Goal: Information Seeking & Learning: Find specific fact

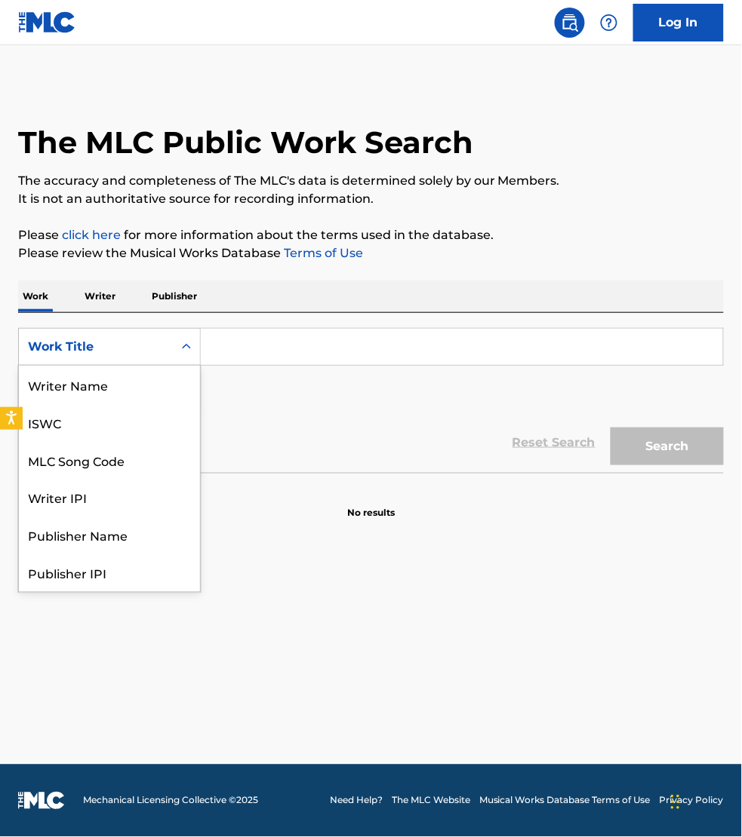
click at [69, 343] on div "Work Title" at bounding box center [96, 347] width 136 height 18
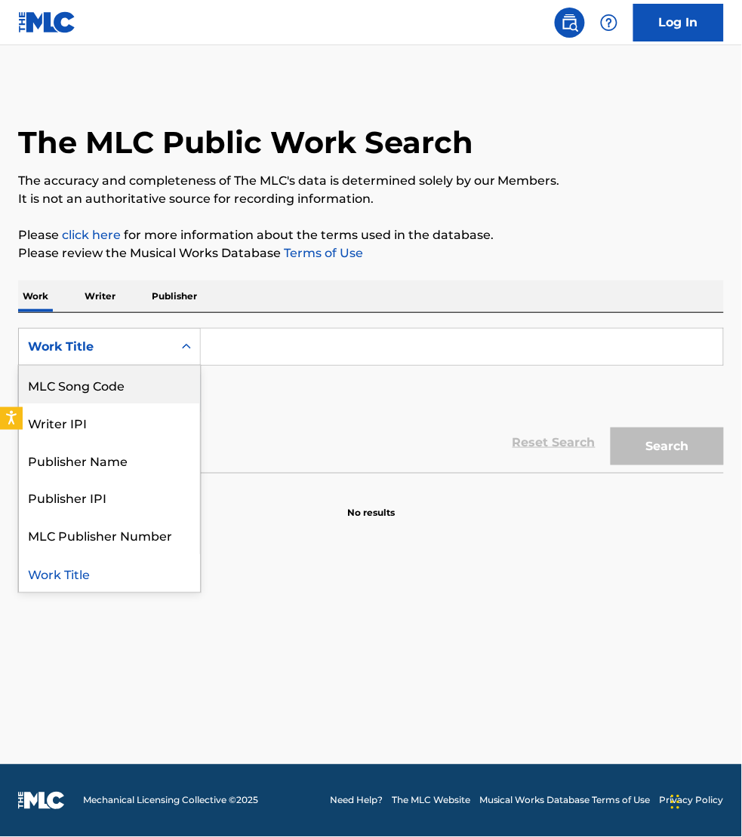
click at [77, 382] on div "MLC Song Code" at bounding box center [109, 385] width 181 height 38
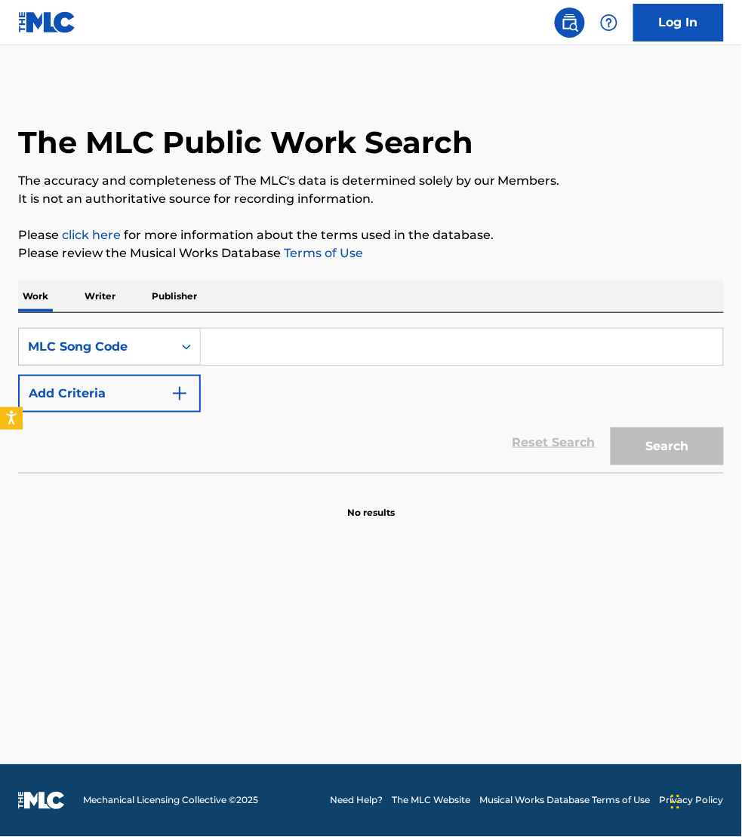
click at [264, 345] on input "Search Form" at bounding box center [462, 347] width 522 height 36
paste input "ND123E"
type input "ND123E"
click at [610, 428] on button "Search" at bounding box center [666, 447] width 113 height 38
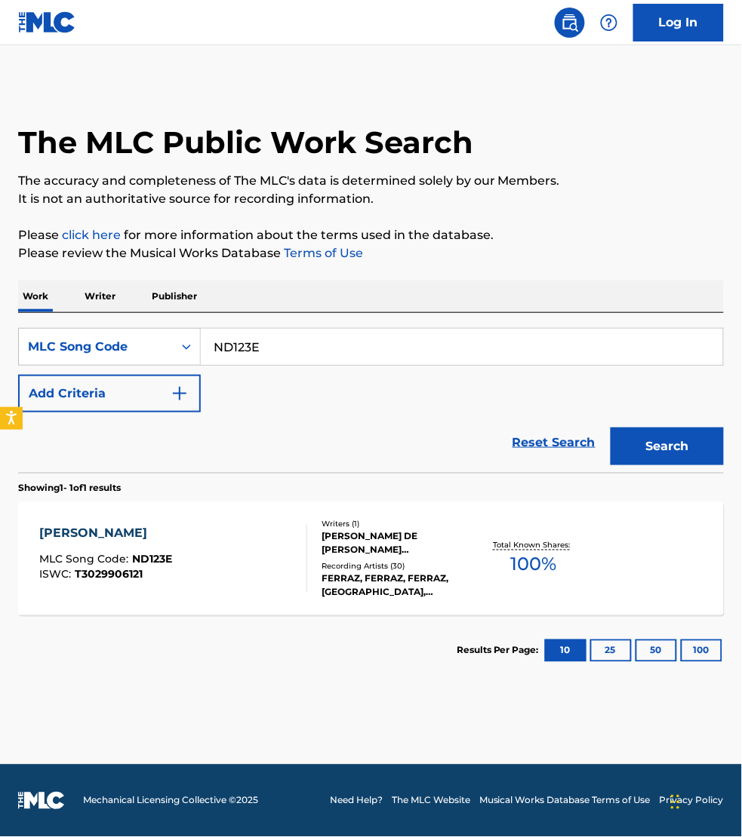
click at [281, 574] on div "[PERSON_NAME] MLC Song Code : ND123E ISWC : T3029906121" at bounding box center [173, 559] width 268 height 68
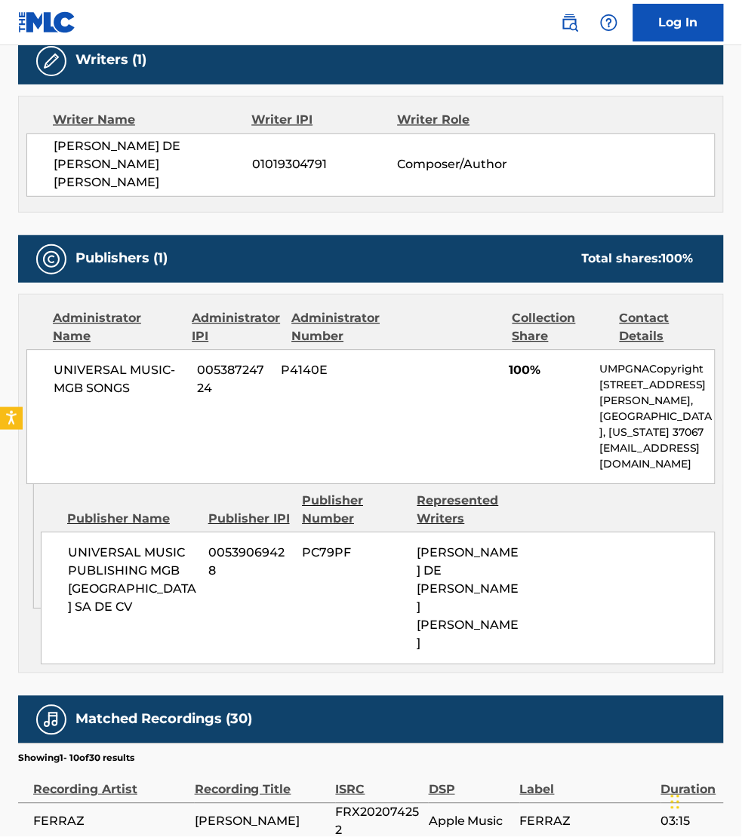
scroll to position [495, 0]
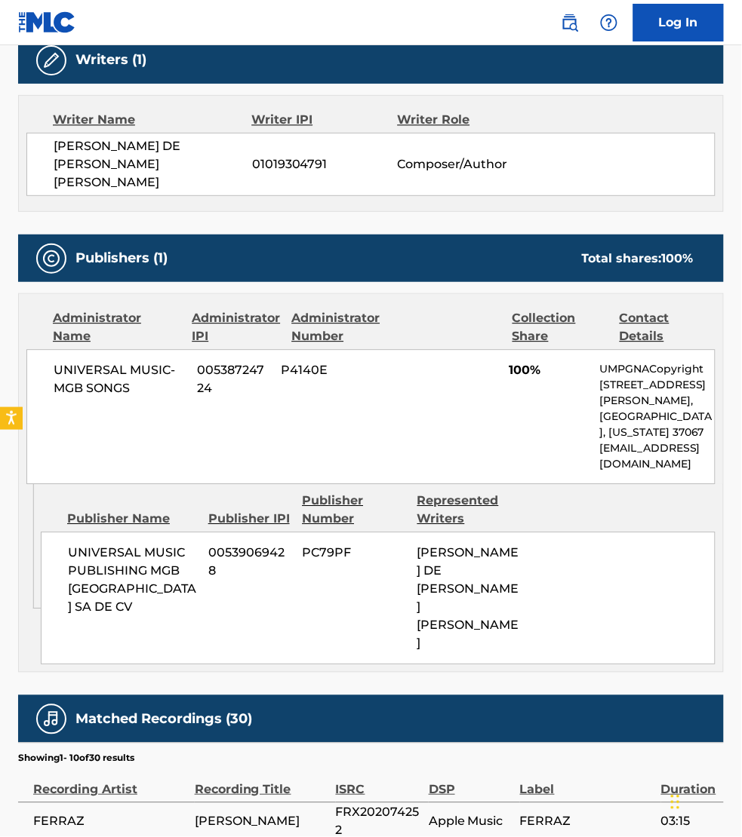
click at [602, 813] on span "FERRAZ" at bounding box center [587, 822] width 134 height 18
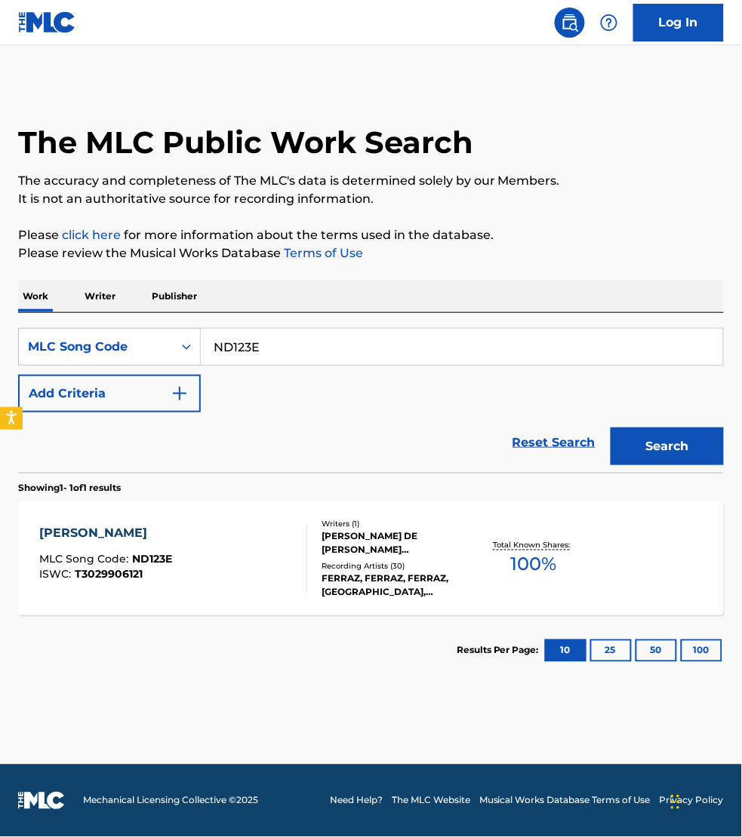
click at [280, 340] on input "ND123E" at bounding box center [462, 347] width 522 height 36
paste input "B07006"
type input "B07006"
click at [610, 428] on button "Search" at bounding box center [666, 447] width 113 height 38
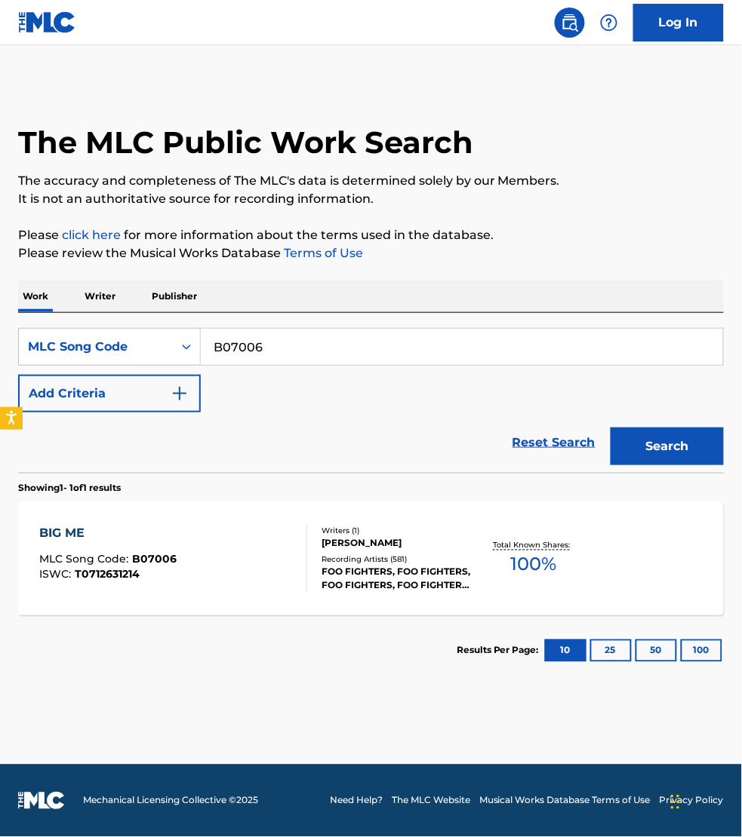
click at [238, 563] on div "BIG ME MLC Song Code : B07006 ISWC : T0712631214" at bounding box center [173, 559] width 268 height 68
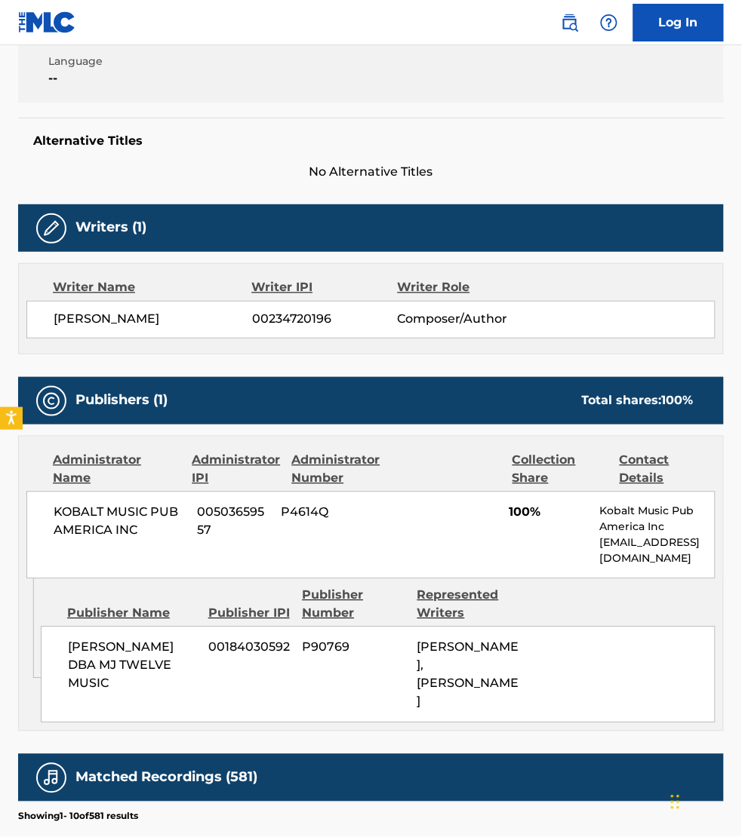
scroll to position [330, 0]
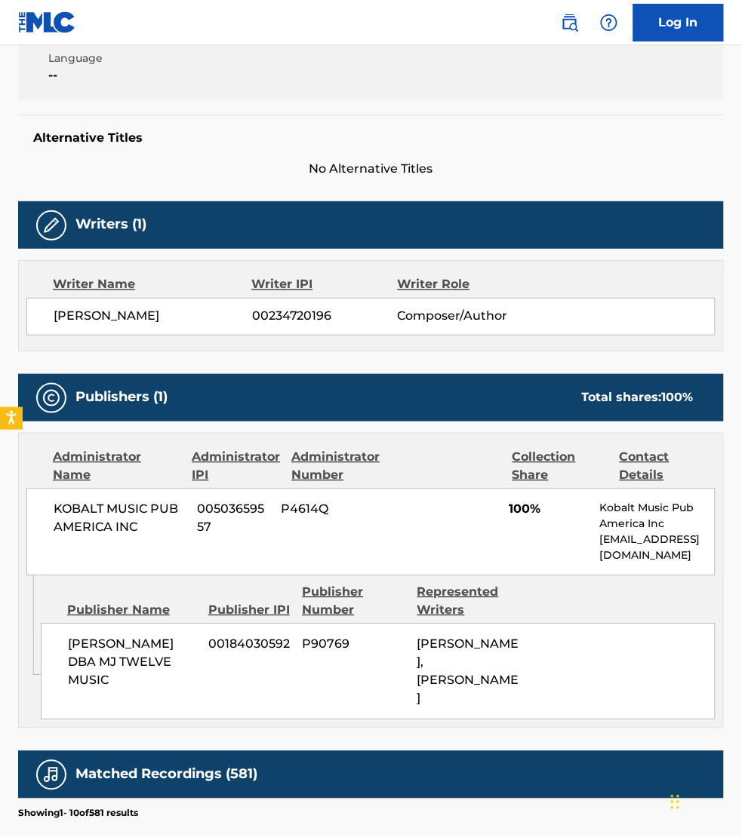
click at [597, 757] on div "Matched Recordings (581)" at bounding box center [370, 775] width 705 height 48
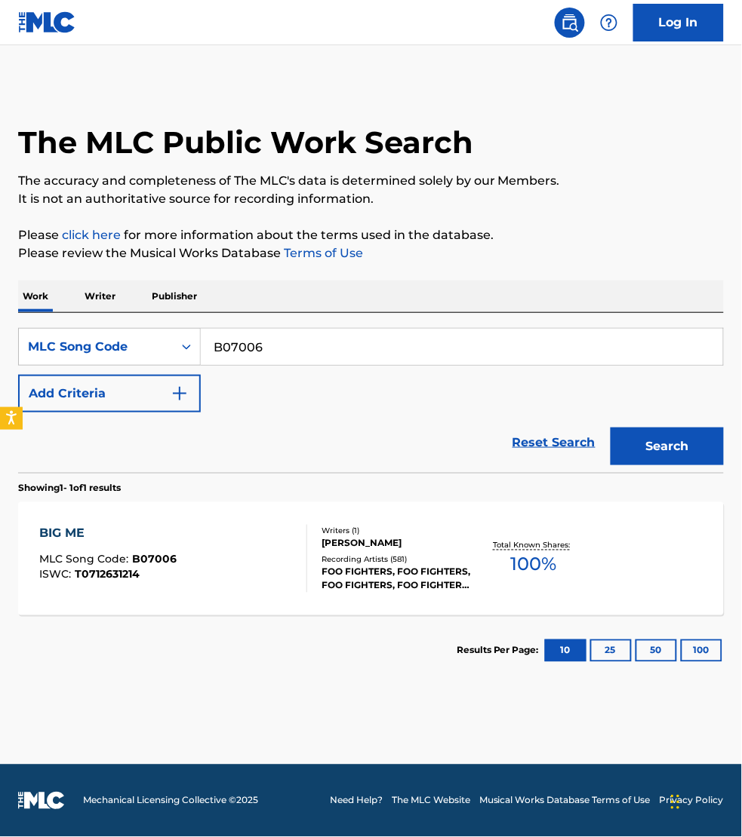
click at [273, 355] on input "B07006" at bounding box center [462, 347] width 522 height 36
paste input "3A168S"
type input "3A168S"
click at [610, 428] on button "Search" at bounding box center [666, 447] width 113 height 38
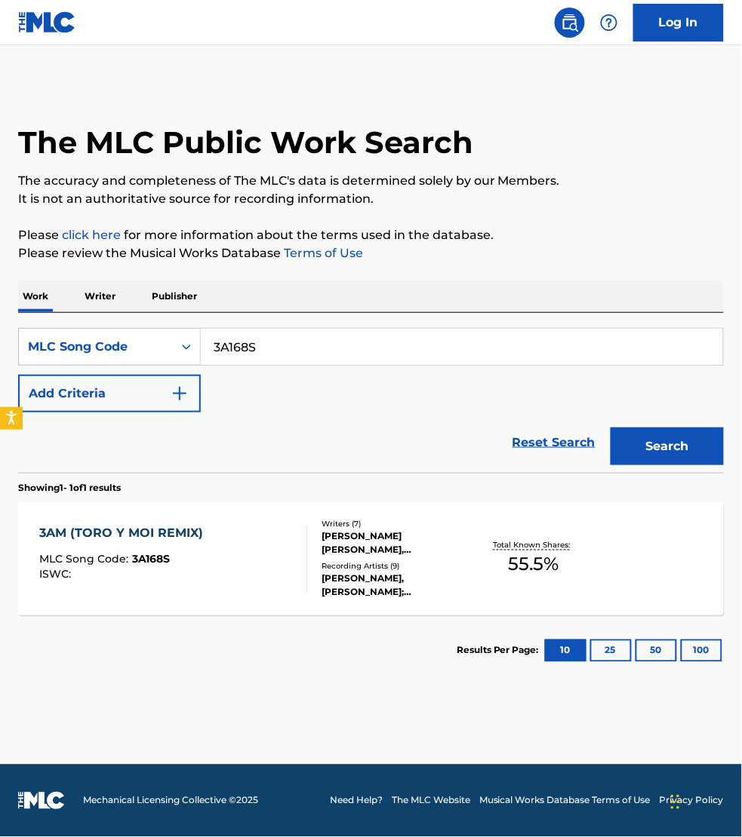
click at [274, 566] on div "3AM (TORO Y MOI REMIX) MLC Song Code : 3A168S ISWC :" at bounding box center [173, 559] width 268 height 68
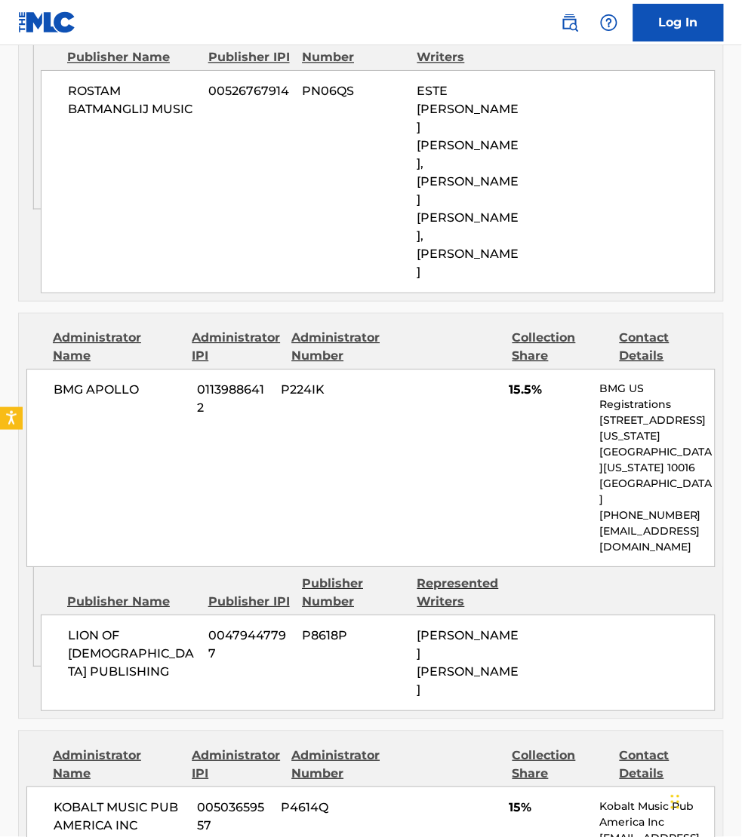
scroll to position [1532, 0]
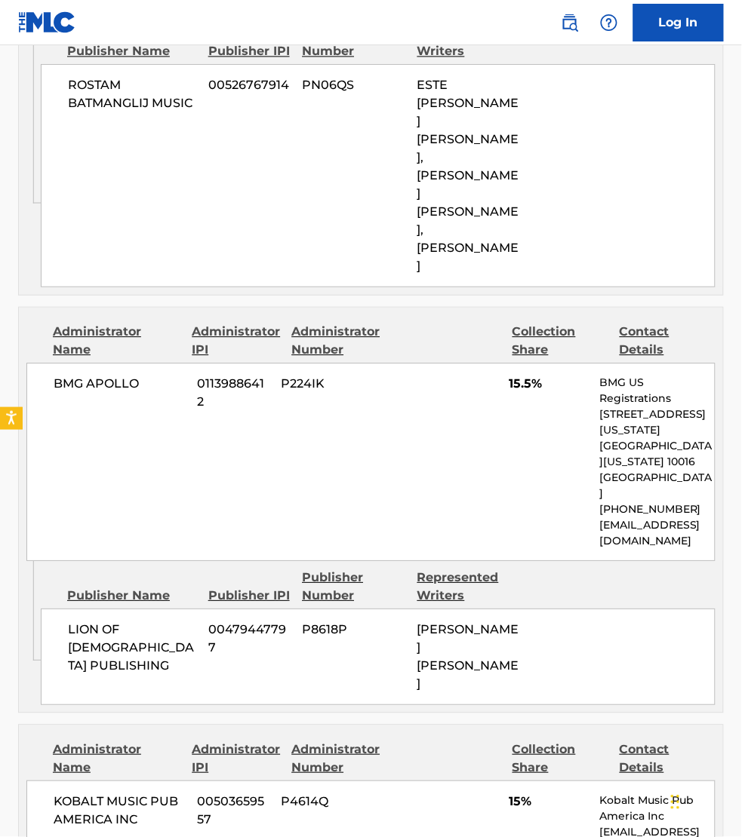
click at [69, 739] on div "Work Detail Member Work Identifier -- MLC Song Code 3A168S ISWC -- Duration 03:…" at bounding box center [370, 138] width 705 height 2805
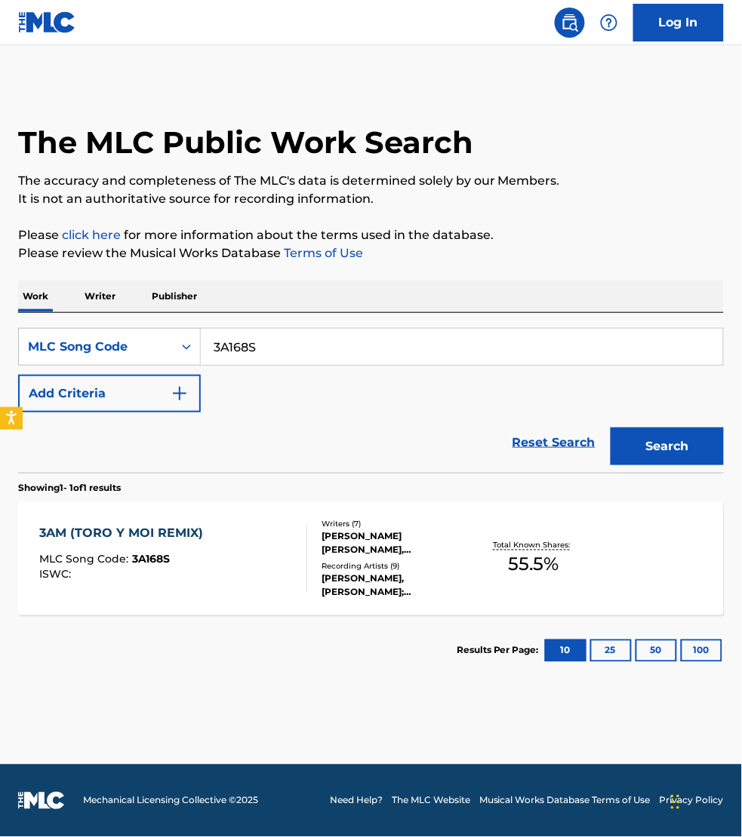
click at [249, 340] on input "3A168S" at bounding box center [462, 347] width 522 height 36
paste input "M73600"
type input "M73600"
click at [610, 428] on button "Search" at bounding box center [666, 447] width 113 height 38
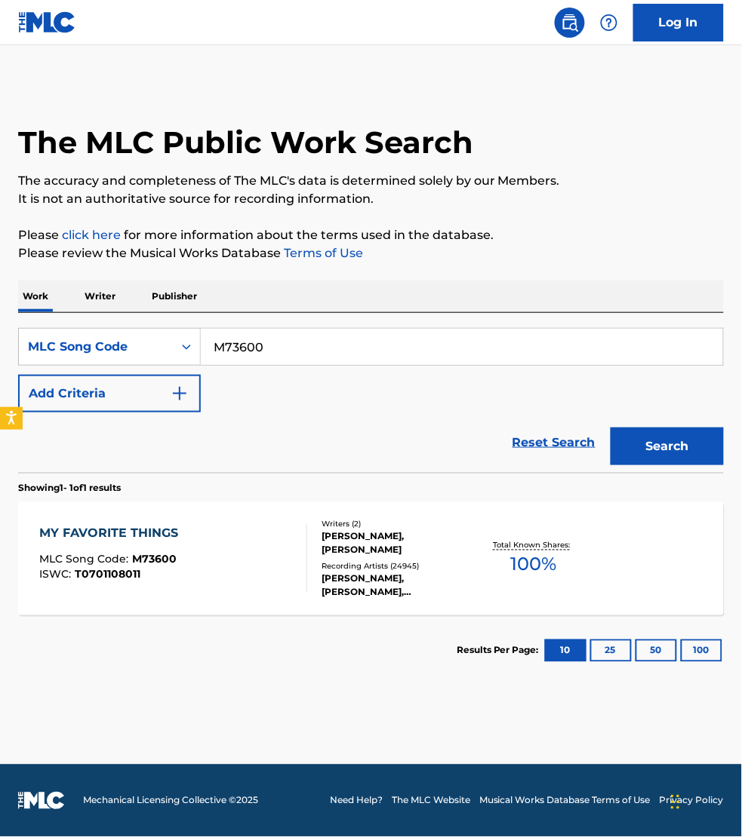
click at [272, 575] on div "MY FAVORITE THINGS MLC Song Code : M73600 ISWC : T0701108011" at bounding box center [173, 559] width 268 height 68
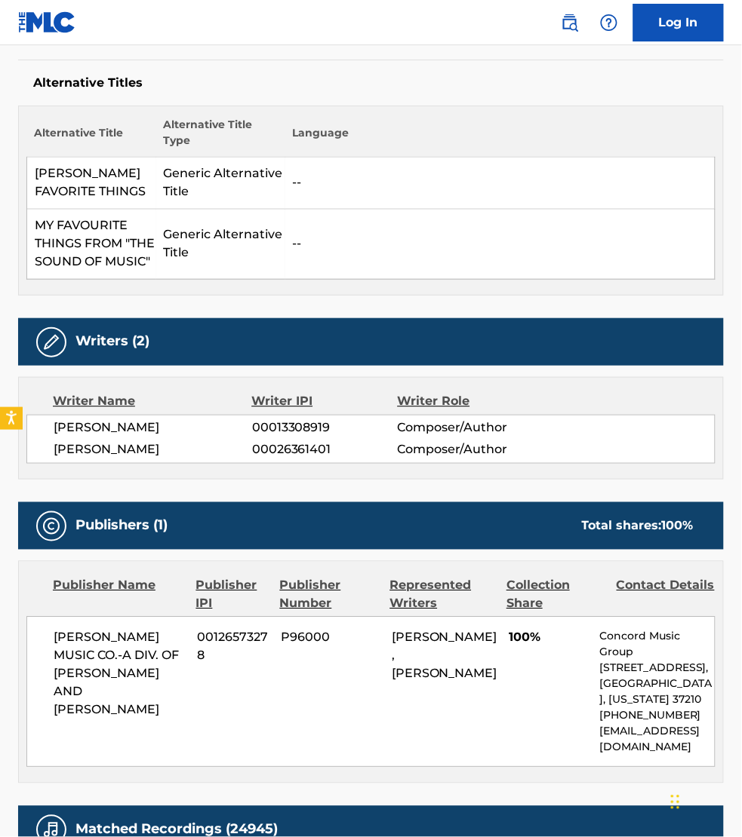
scroll to position [447, 0]
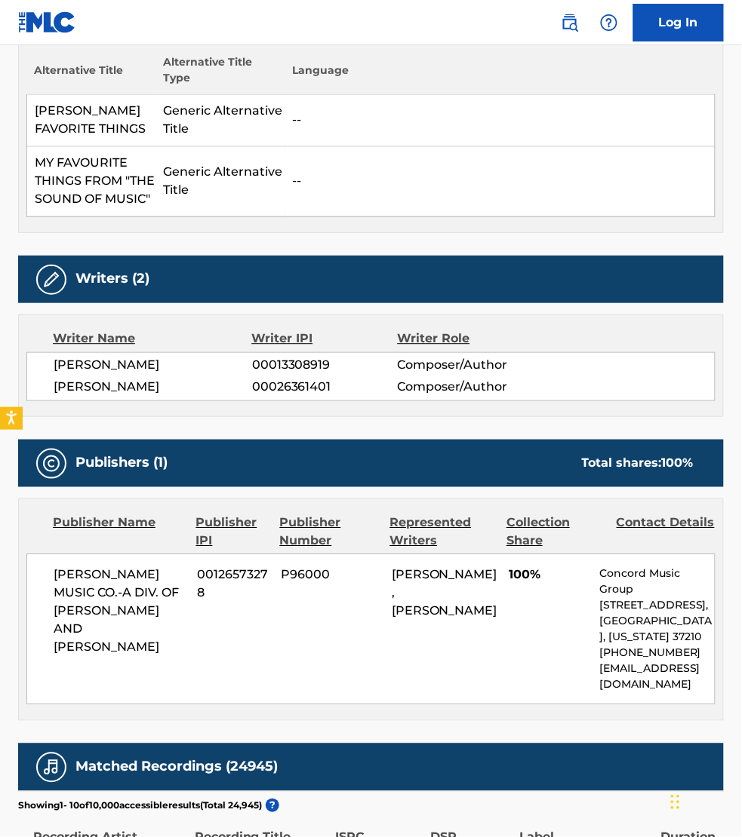
click at [640, 745] on div "Work Detail Member Work Identifier -- MLC Song Code M73600 ISWC T0701108011 Dur…" at bounding box center [370, 551] width 705 height 1461
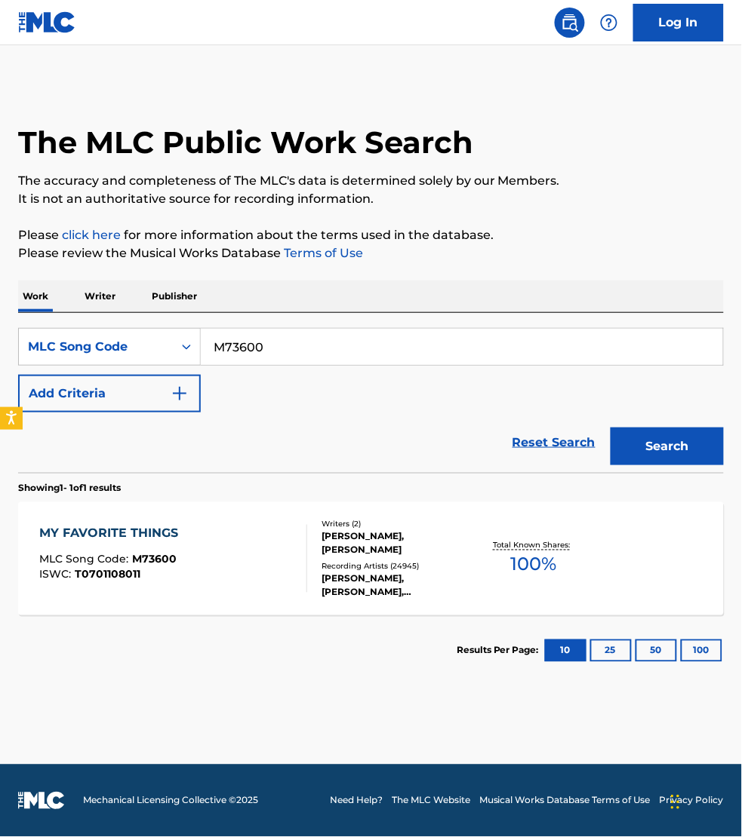
click at [280, 334] on input "M73600" at bounding box center [462, 347] width 522 height 36
paste input "DS2IRP"
type input "DS2IRP"
click at [610, 428] on button "Search" at bounding box center [666, 447] width 113 height 38
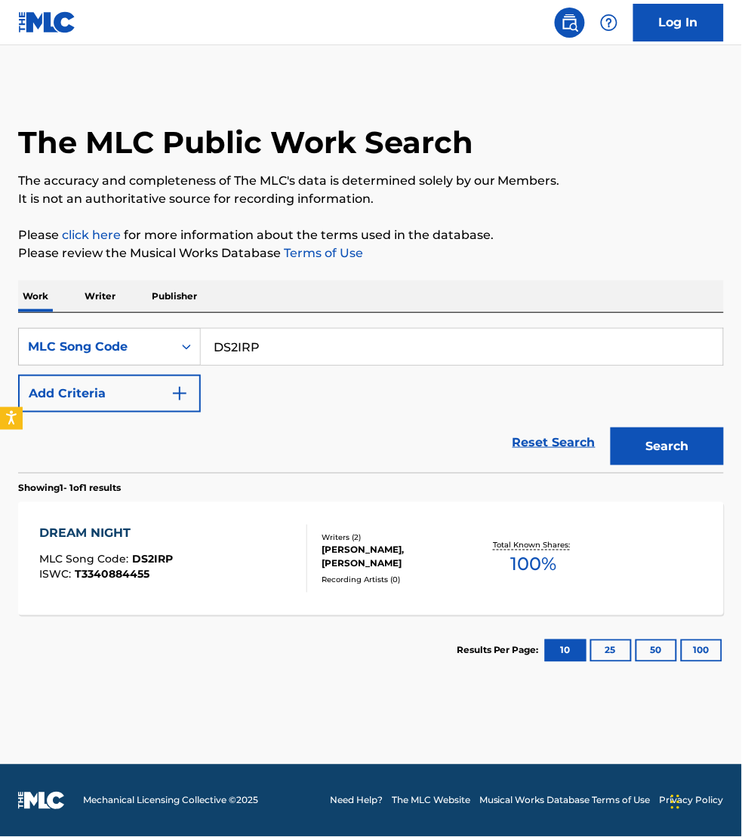
click at [253, 553] on div "DREAM NIGHT MLC Song Code : DS2IRP ISWC : T3340884455" at bounding box center [173, 559] width 268 height 68
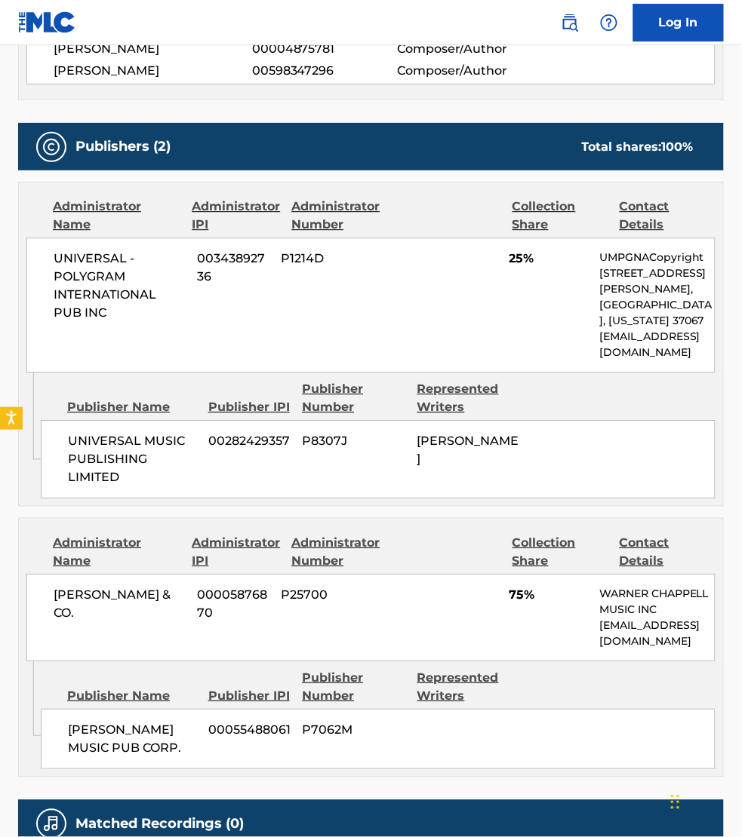
scroll to position [613, 0]
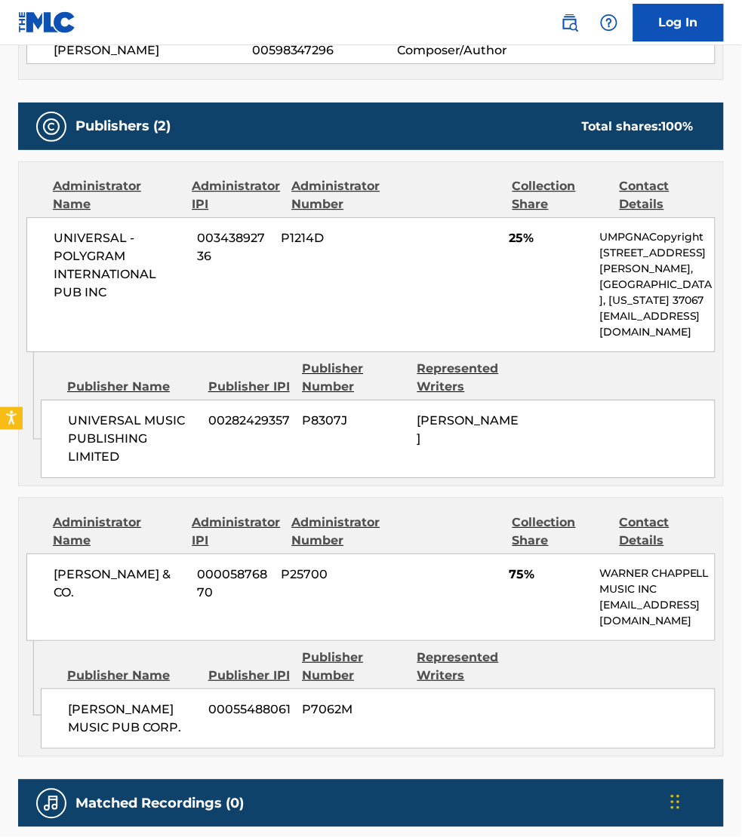
click at [583, 757] on div "Admin Original Publisher Connecting Line Publisher Name Publisher IPI Publisher…" at bounding box center [371, 698] width 704 height 115
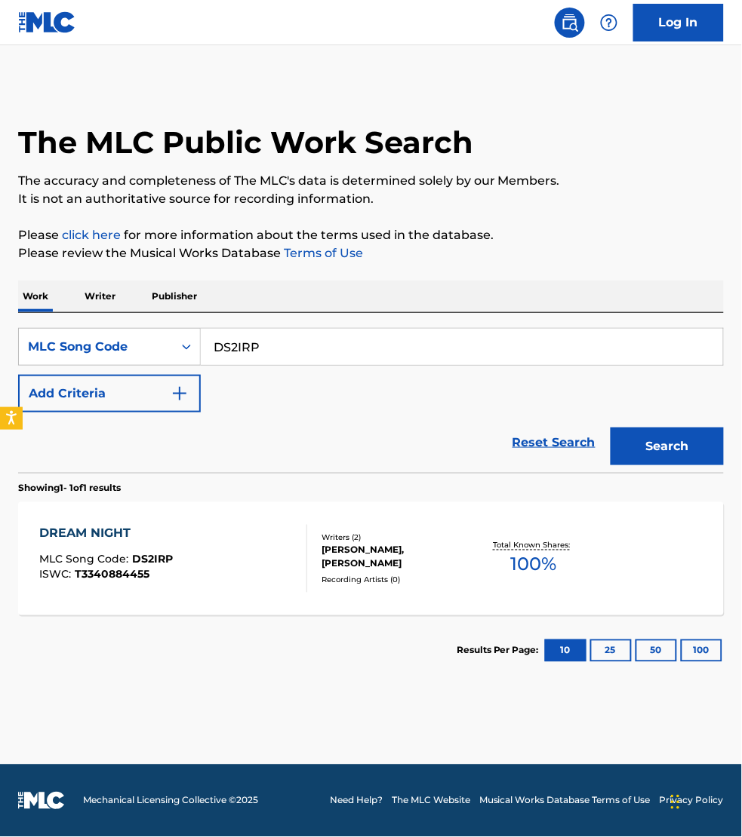
click at [278, 349] on input "DS2IRP" at bounding box center [462, 347] width 522 height 36
paste input "E6384B"
type input "E6384B"
click at [610, 428] on button "Search" at bounding box center [666, 447] width 113 height 38
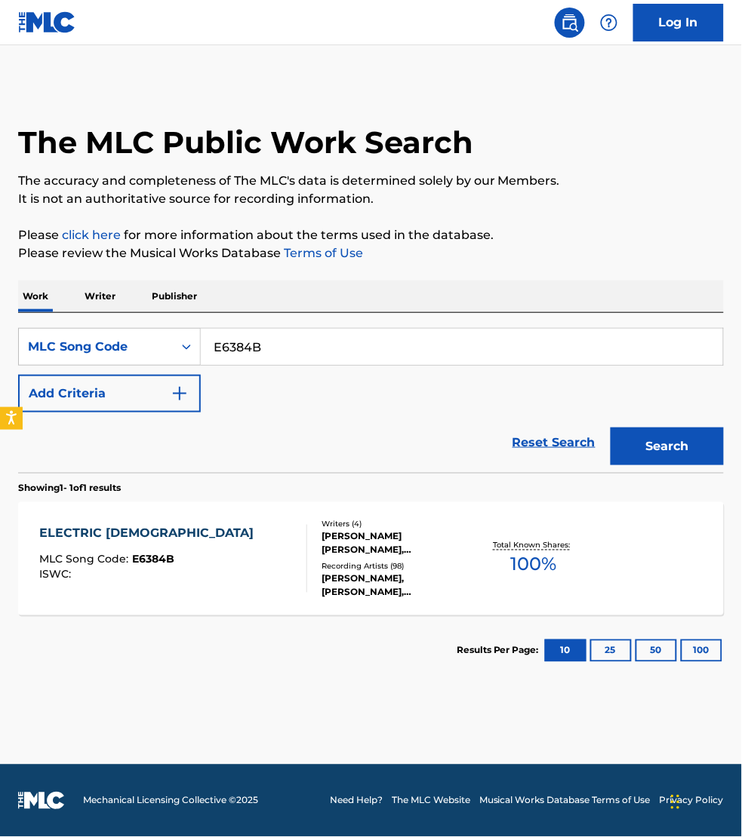
click at [276, 551] on div "ELECTRIC LADY MLC Song Code : E6384B ISWC :" at bounding box center [173, 559] width 268 height 68
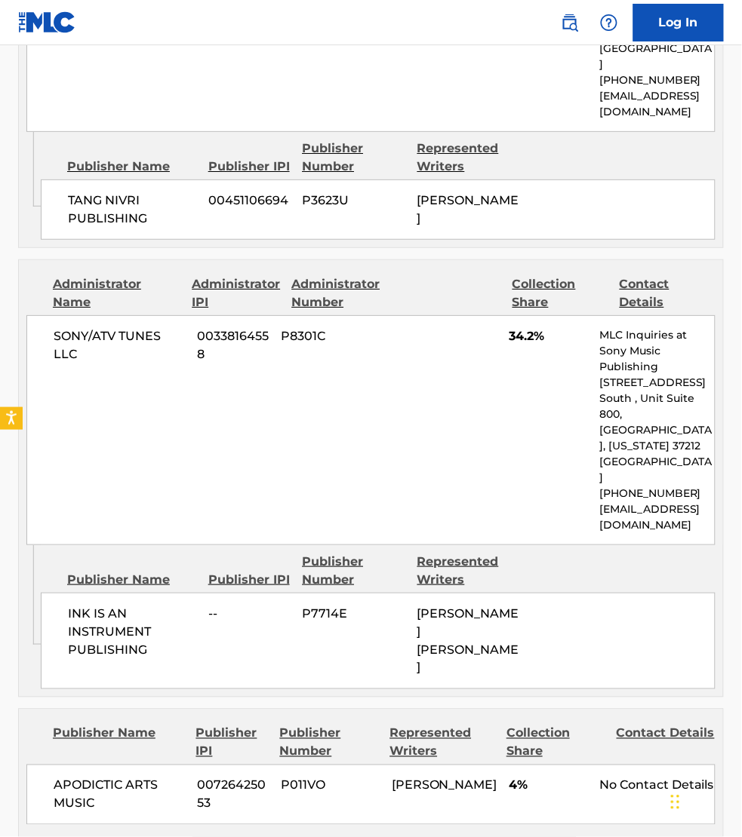
scroll to position [1815, 0]
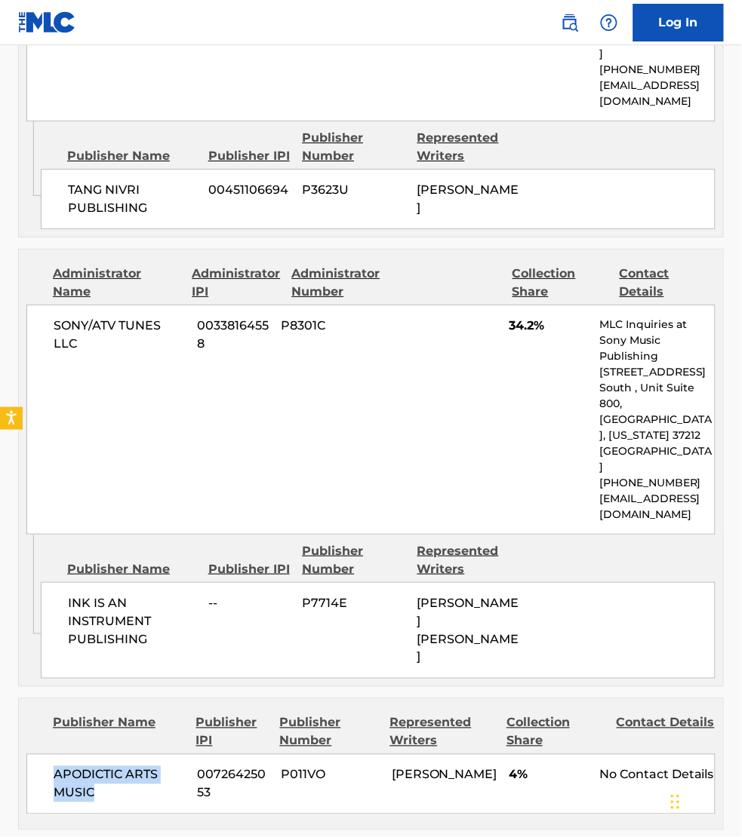
drag, startPoint x: 98, startPoint y: 568, endPoint x: 54, endPoint y: 548, distance: 48.6
click at [54, 766] on span "APODICTIC ARTS MUSIC" at bounding box center [120, 784] width 132 height 36
copy span "APODICTIC ARTS MUSIC"
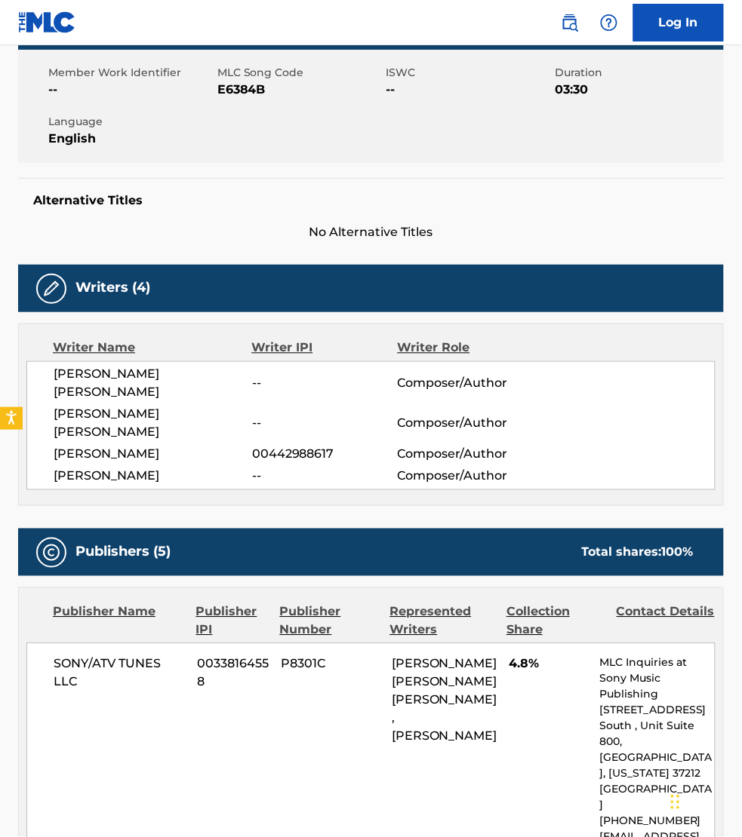
scroll to position [259, 0]
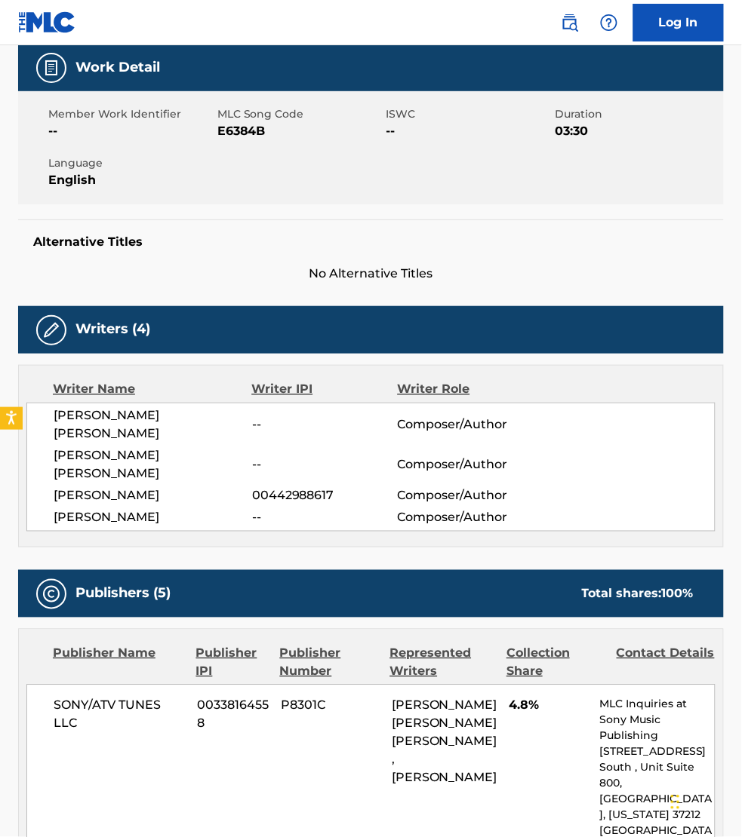
click at [232, 122] on span "E6384B" at bounding box center [299, 131] width 165 height 18
copy span "E6384B"
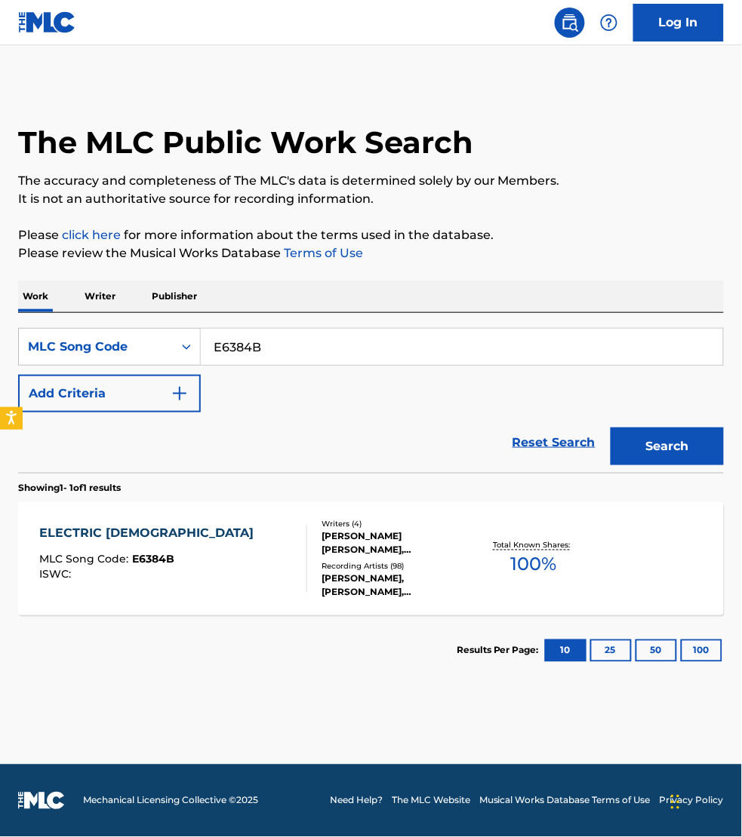
click at [280, 336] on input "E6384B" at bounding box center [462, 347] width 522 height 36
paste input "AX40S9"
type input "AX40S9"
click at [610, 428] on button "Search" at bounding box center [666, 447] width 113 height 38
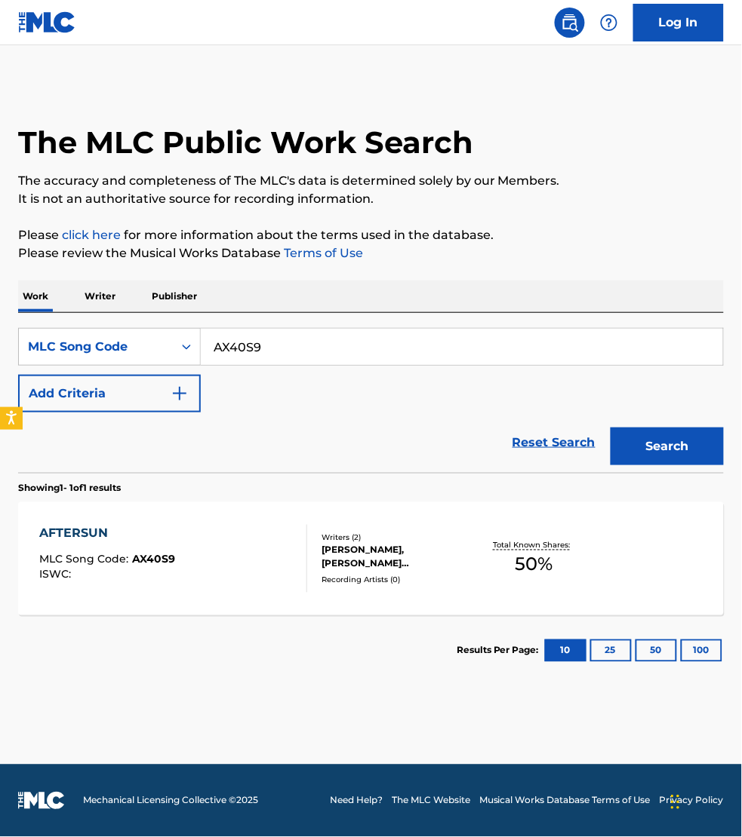
click at [263, 561] on div "AFTERSUN MLC Song Code : AX40S9 ISWC :" at bounding box center [173, 559] width 268 height 68
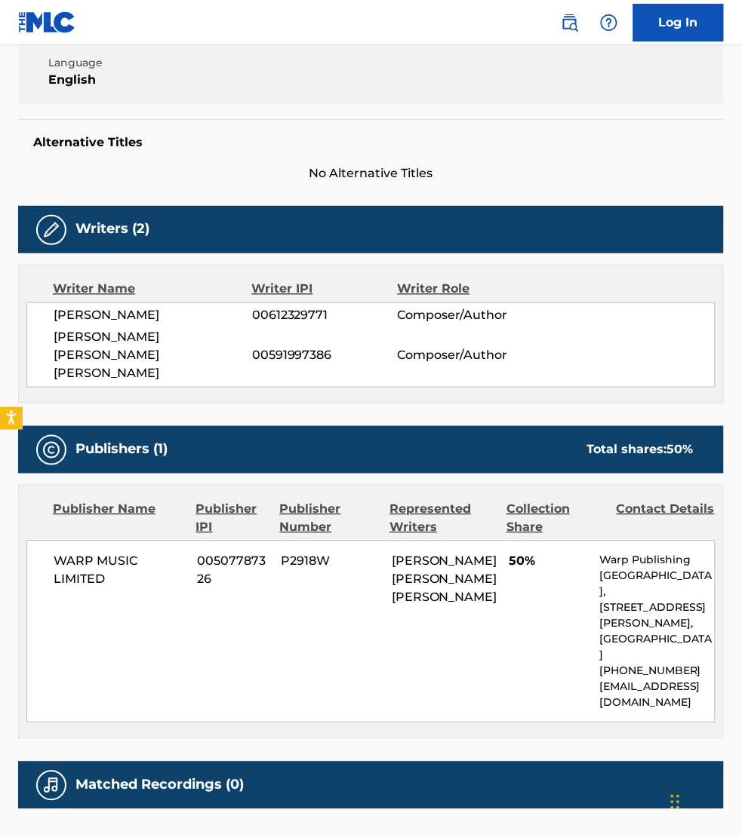
scroll to position [330, 0]
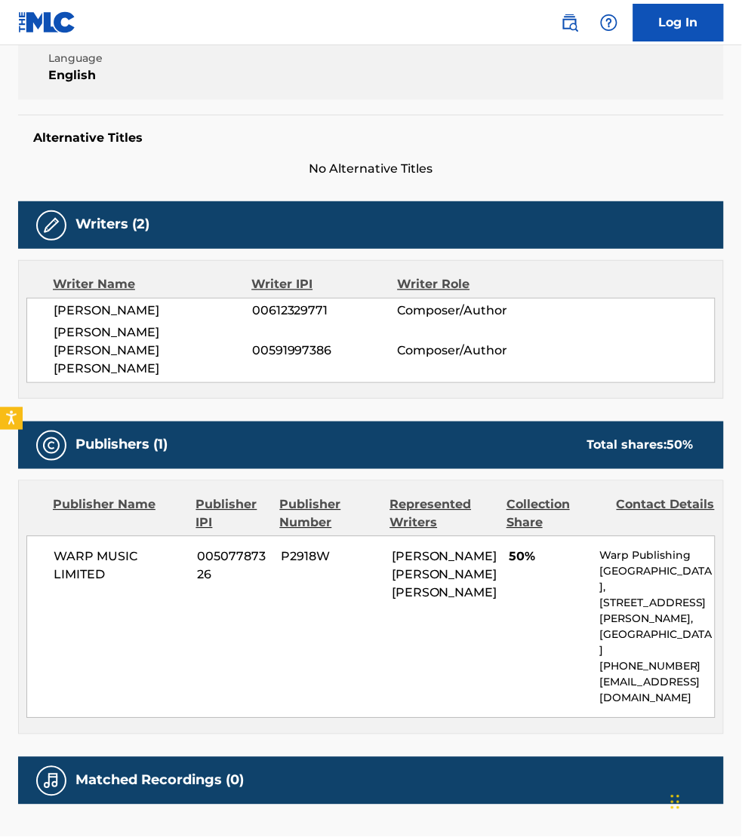
click at [573, 805] on div "No recordings found" at bounding box center [370, 829] width 705 height 48
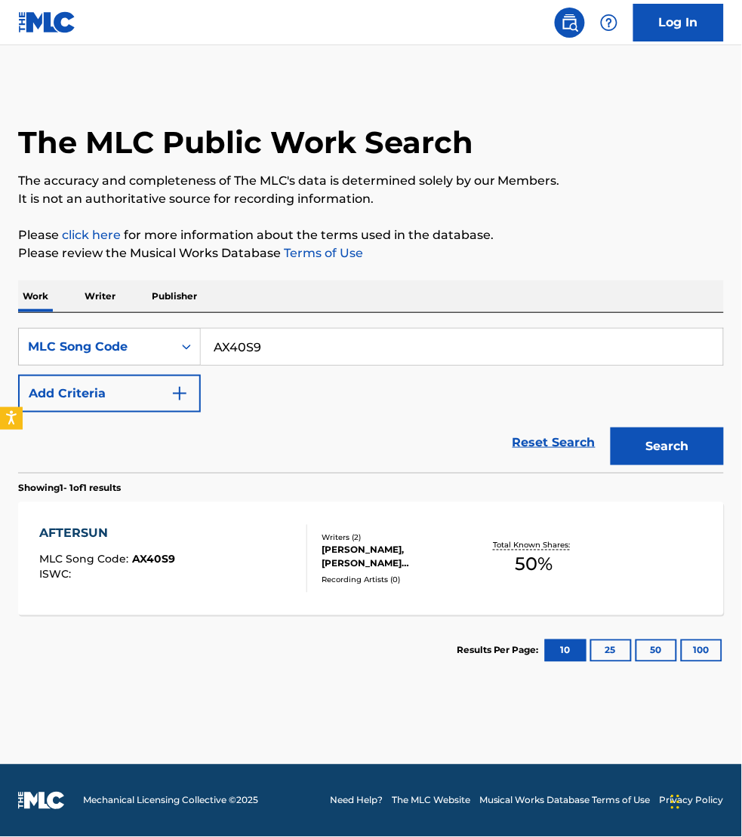
click at [270, 339] on input "AX40S9" at bounding box center [462, 347] width 522 height 36
paste input "BA4W7G"
type input "BA4W7G"
click at [610, 428] on button "Search" at bounding box center [666, 447] width 113 height 38
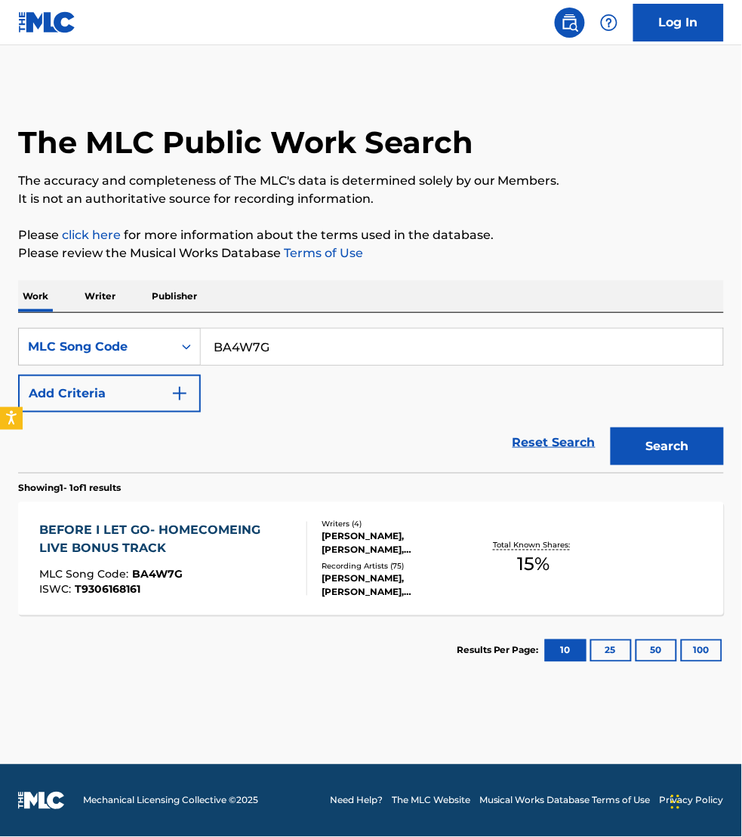
click at [260, 559] on div "BEFORE I LET GO- HOMECOMEING LIVE BONUS TRACK MLC Song Code : BA4W7G ISWC : T93…" at bounding box center [166, 559] width 255 height 74
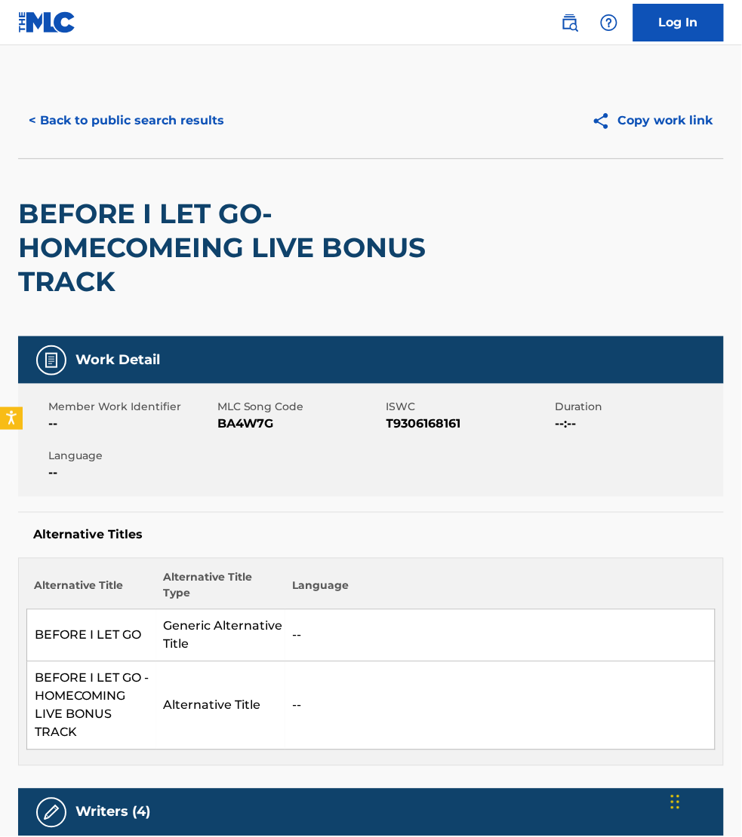
click at [647, 759] on div "Alternative Title Alternative Title Type Language BEFORE I LET GO Generic Alter…" at bounding box center [370, 662] width 705 height 208
click at [74, 126] on button "< Back to public search results" at bounding box center [126, 121] width 217 height 38
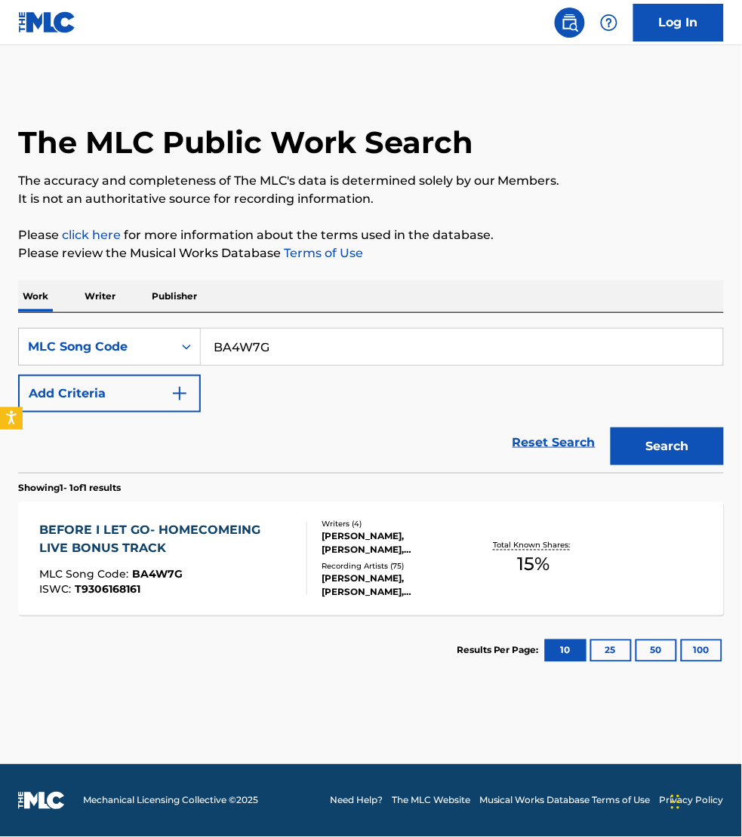
click at [303, 570] on div at bounding box center [300, 559] width 12 height 74
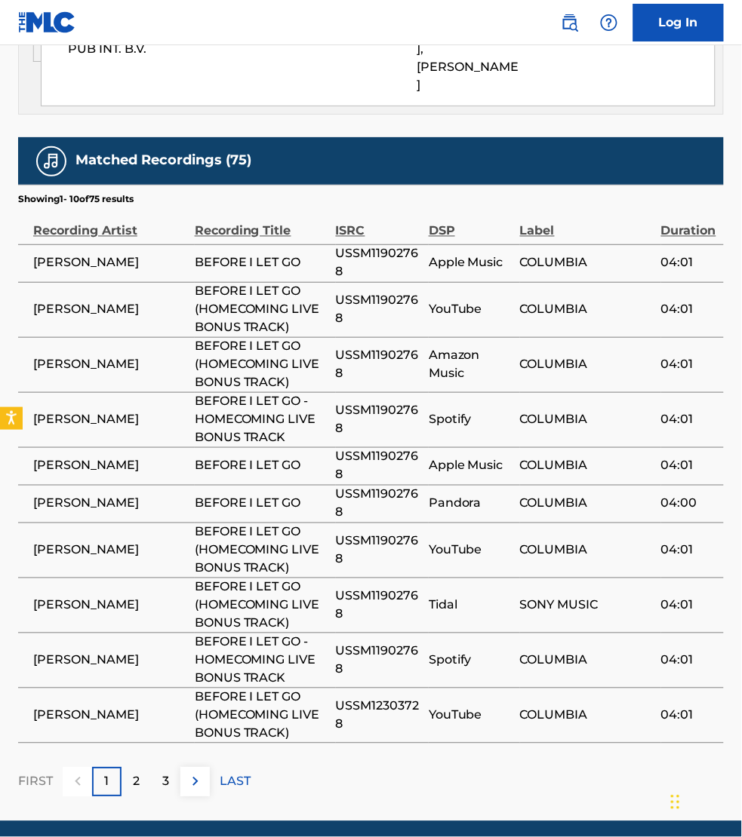
scroll to position [1364, 0]
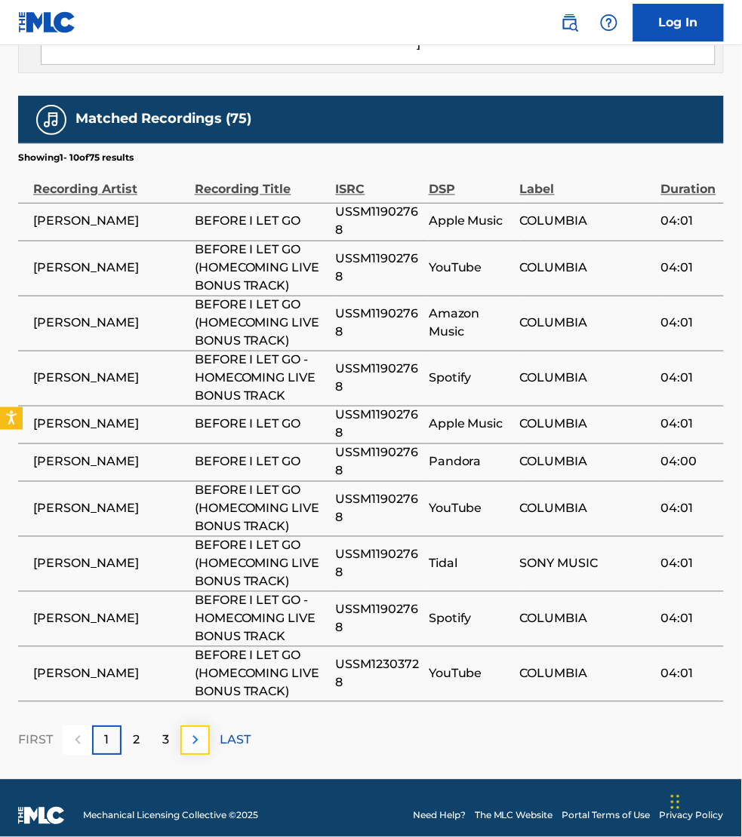
click at [197, 732] on img at bounding box center [195, 741] width 18 height 18
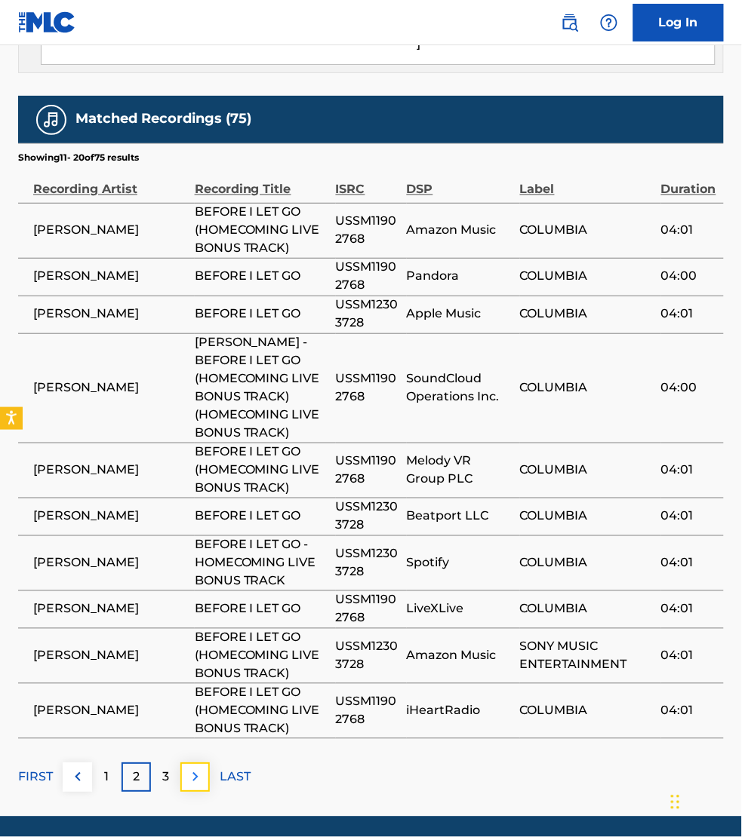
click at [191, 769] on img at bounding box center [195, 778] width 18 height 18
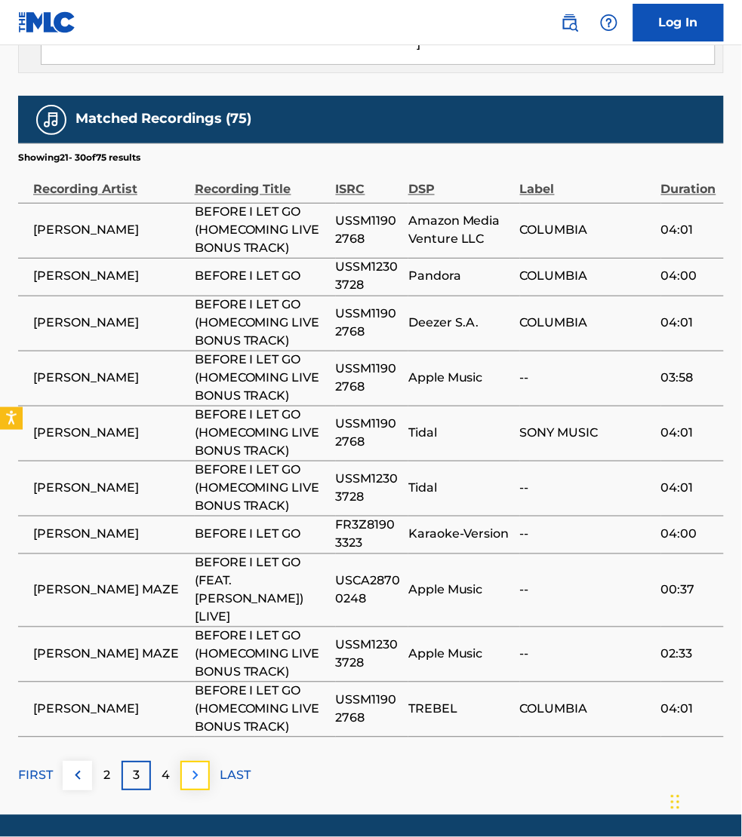
click at [195, 767] on img at bounding box center [195, 776] width 18 height 18
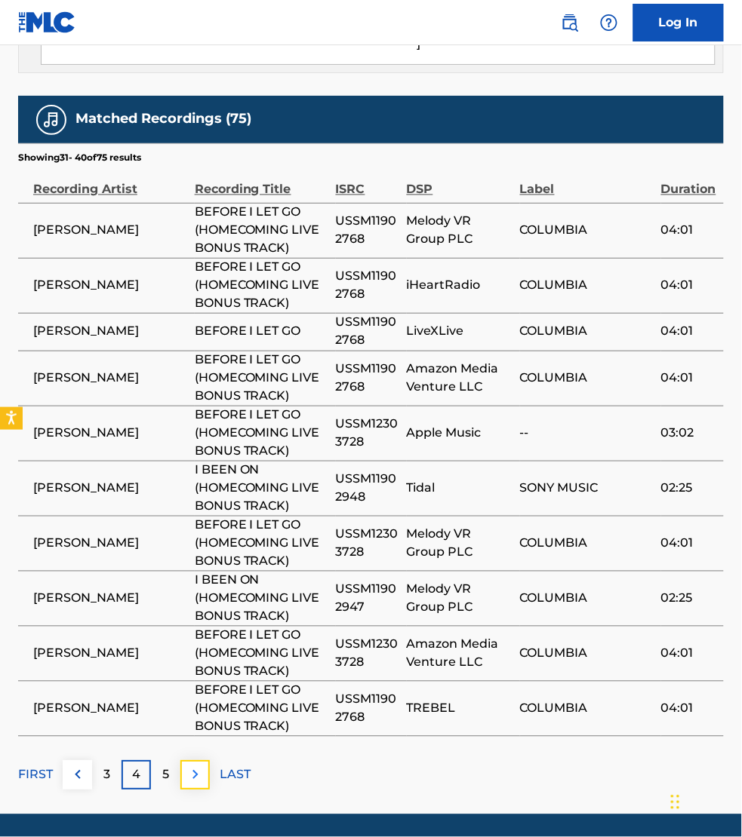
click at [194, 766] on img at bounding box center [195, 775] width 18 height 18
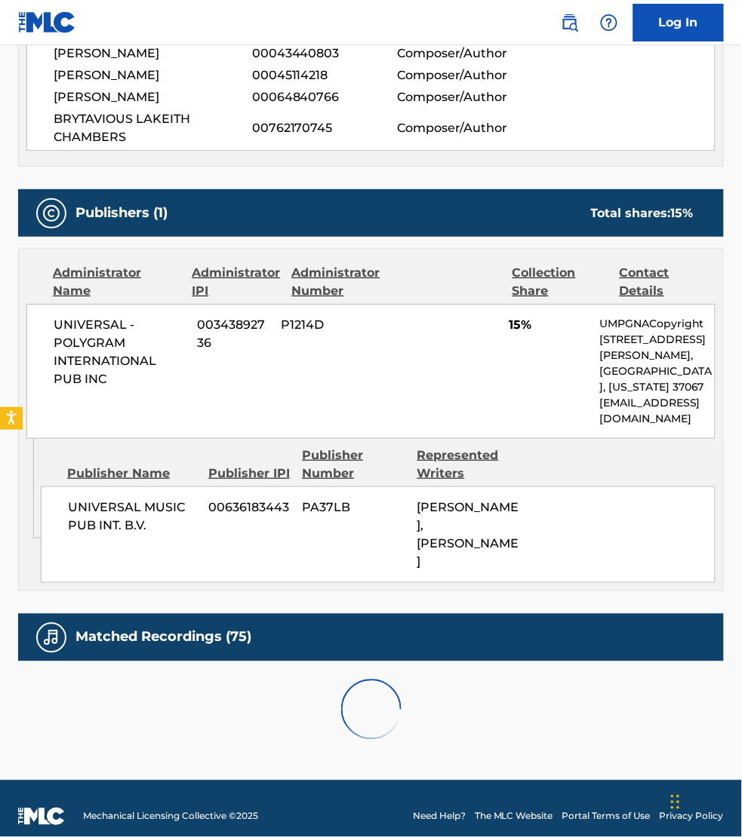
scroll to position [1347, 0]
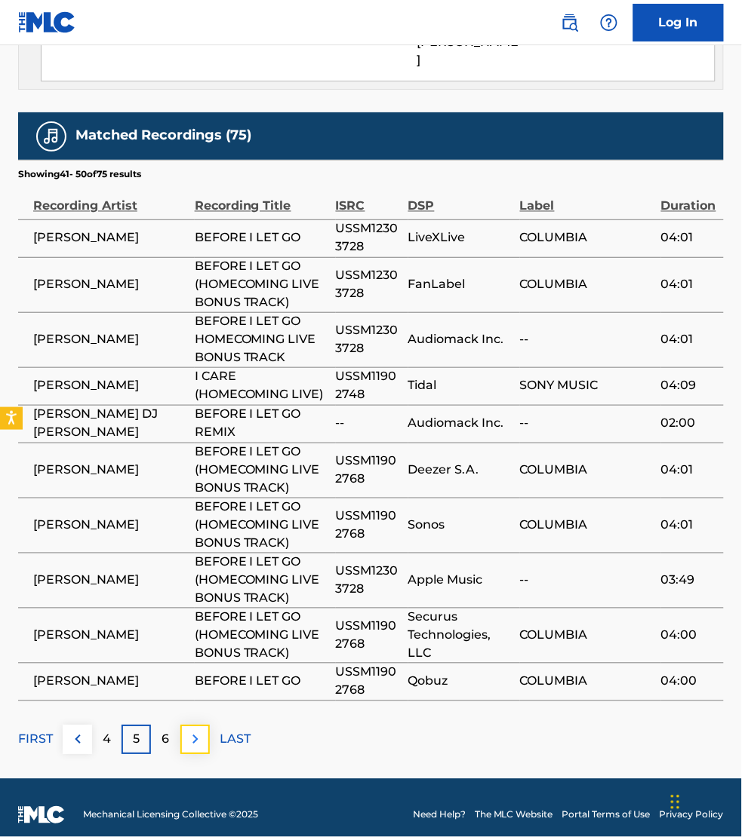
click at [194, 731] on img at bounding box center [195, 740] width 18 height 18
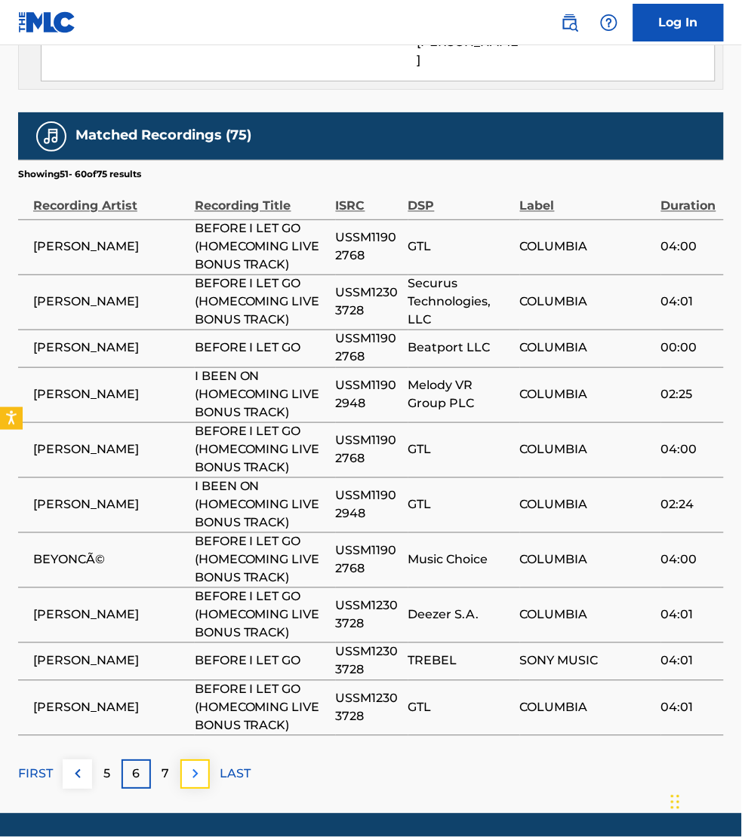
click at [198, 766] on img at bounding box center [195, 775] width 18 height 18
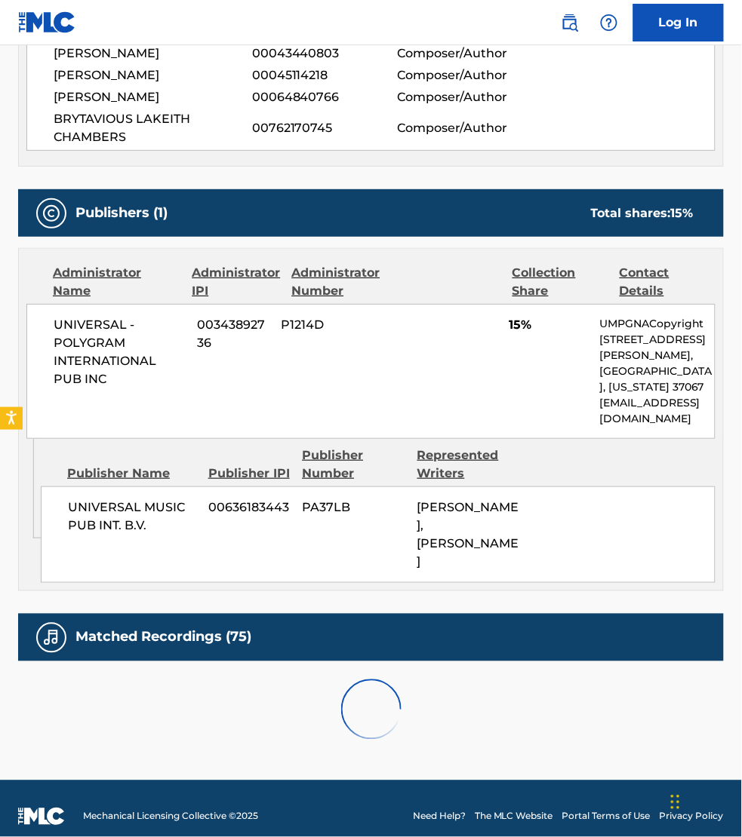
scroll to position [1330, 0]
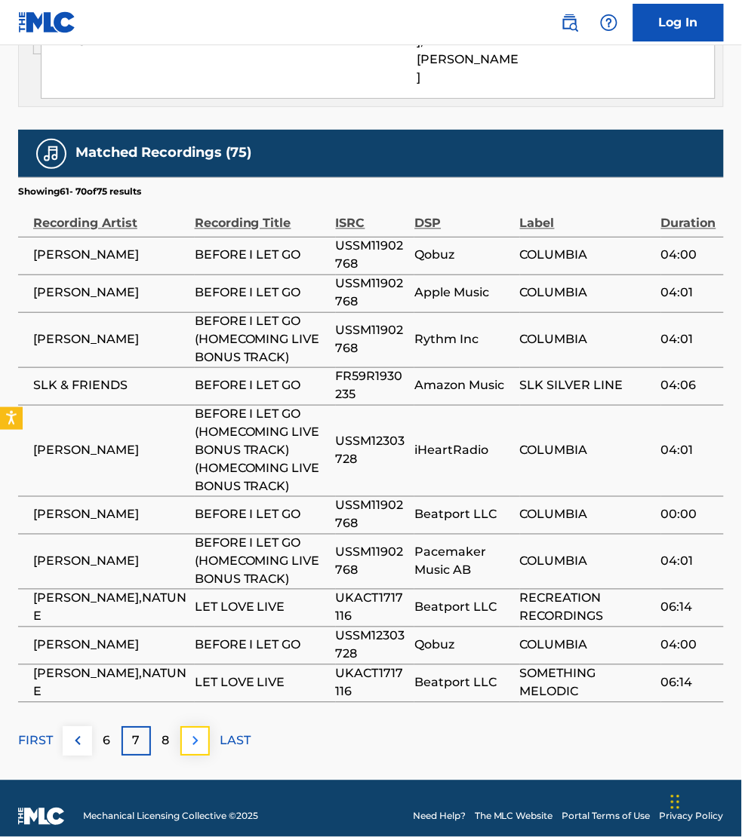
click at [202, 733] on img at bounding box center [195, 742] width 18 height 18
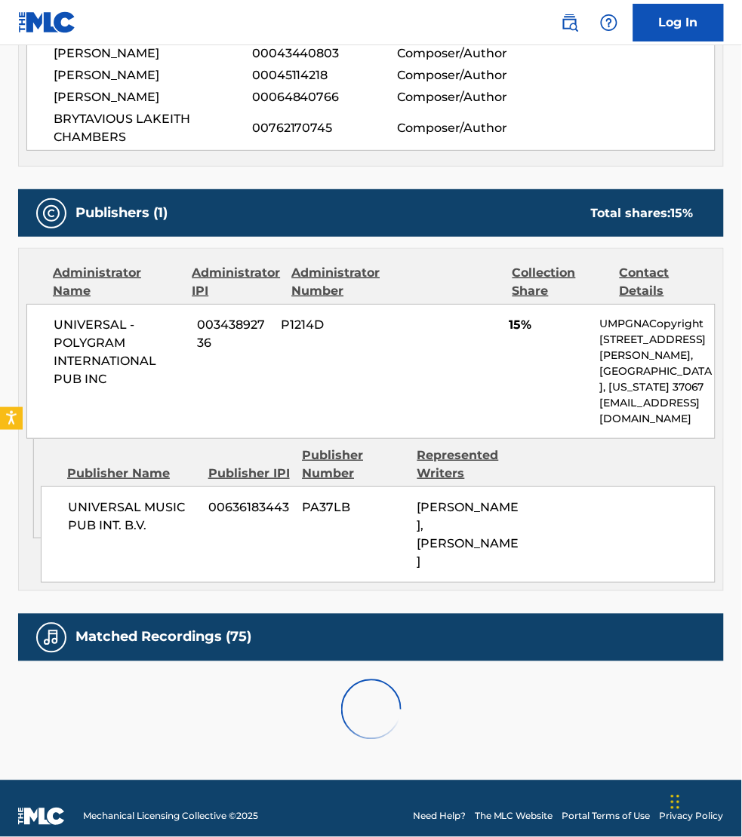
scroll to position [1106, 0]
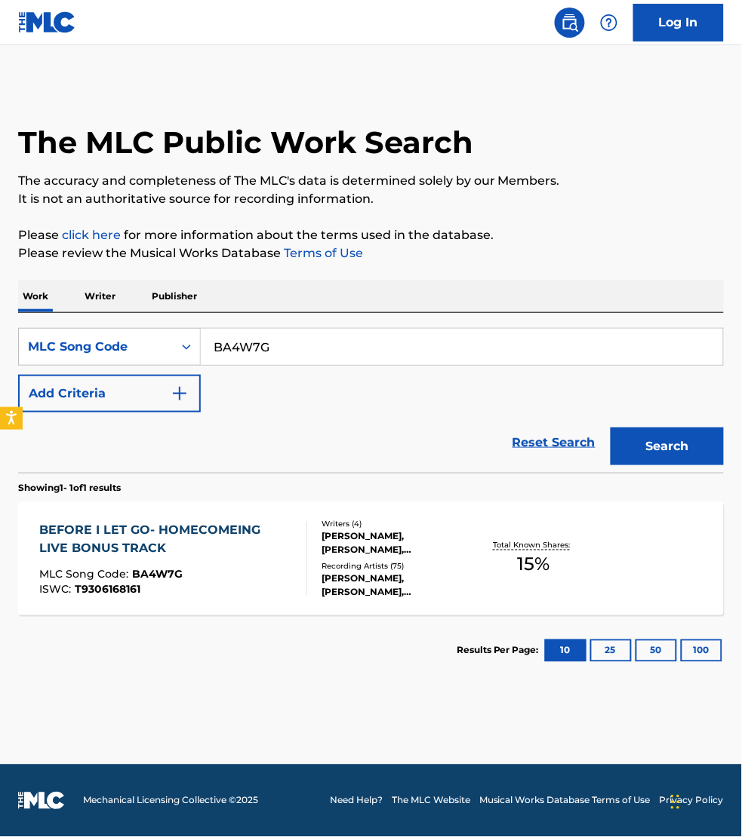
click at [268, 346] on input "BA4W7G" at bounding box center [462, 347] width 522 height 36
paste input "M5125B"
type input "M5125B"
click at [610, 428] on button "Search" at bounding box center [666, 447] width 113 height 38
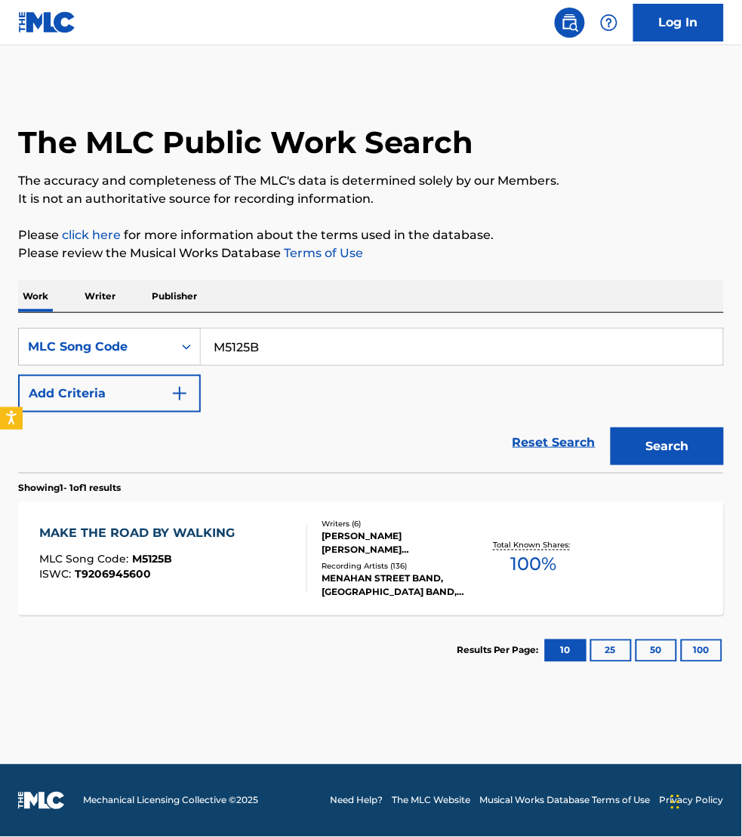
click at [256, 551] on div "MAKE THE ROAD BY WALKING MLC Song Code : M5125B ISWC : T9206945600" at bounding box center [173, 559] width 268 height 68
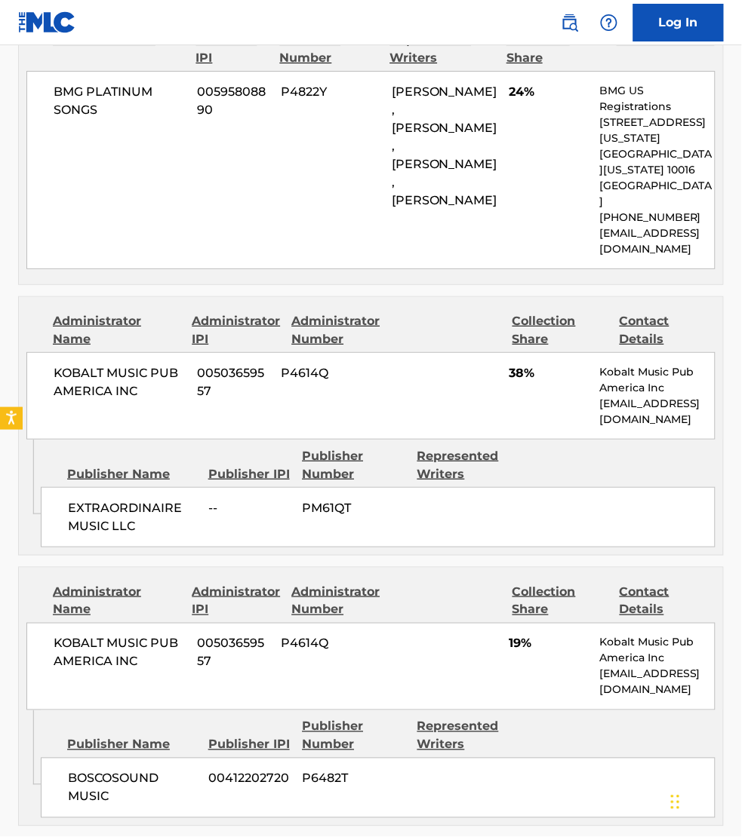
scroll to position [872, 0]
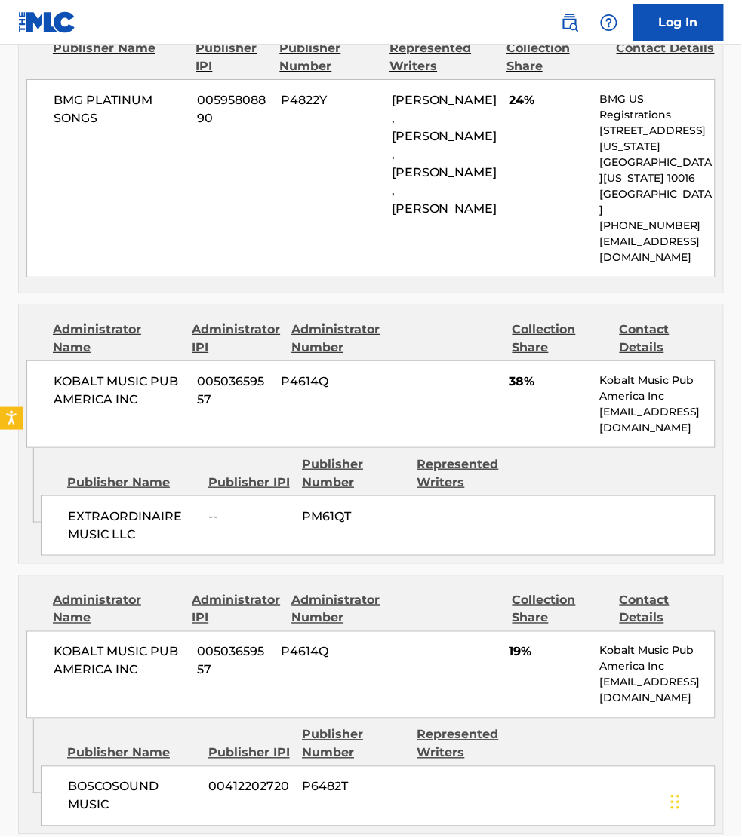
click at [55, 801] on div "Admin Original Publisher Connecting Line Publisher Name Publisher IPI Publisher…" at bounding box center [371, 776] width 704 height 115
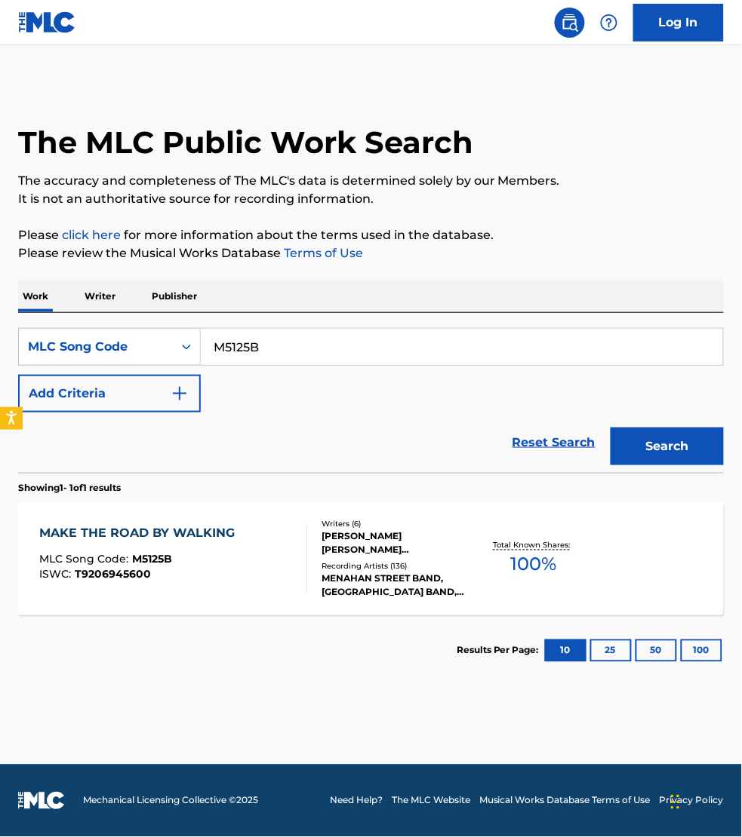
click at [259, 343] on input "M5125B" at bounding box center [462, 347] width 522 height 36
paste input "A29293"
type input "A29293"
click at [610, 428] on button "Search" at bounding box center [666, 447] width 113 height 38
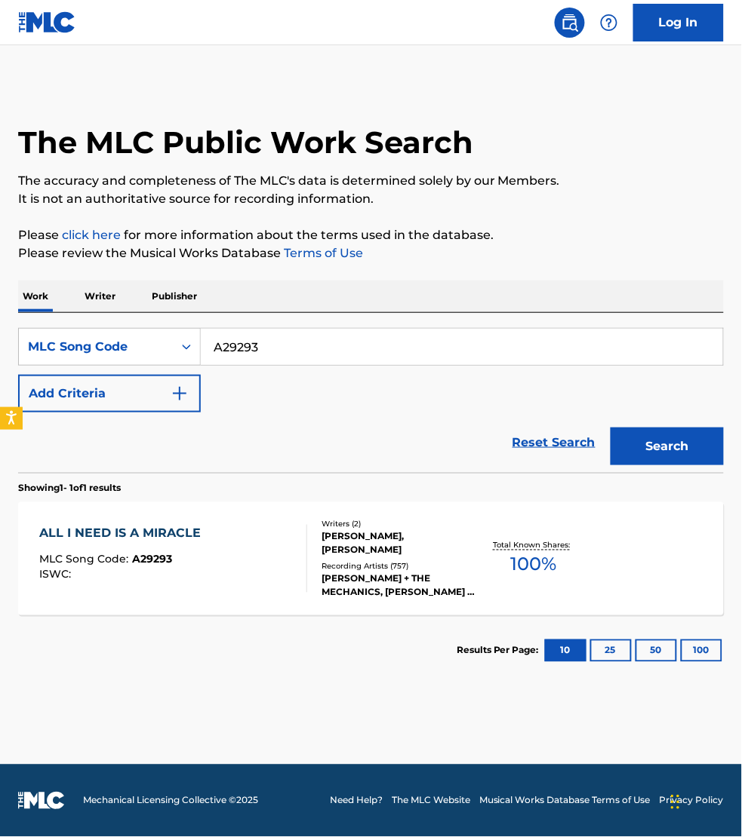
click at [268, 553] on div "ALL I NEED IS A MIRACLE MLC Song Code : A29293 ISWC :" at bounding box center [173, 559] width 268 height 68
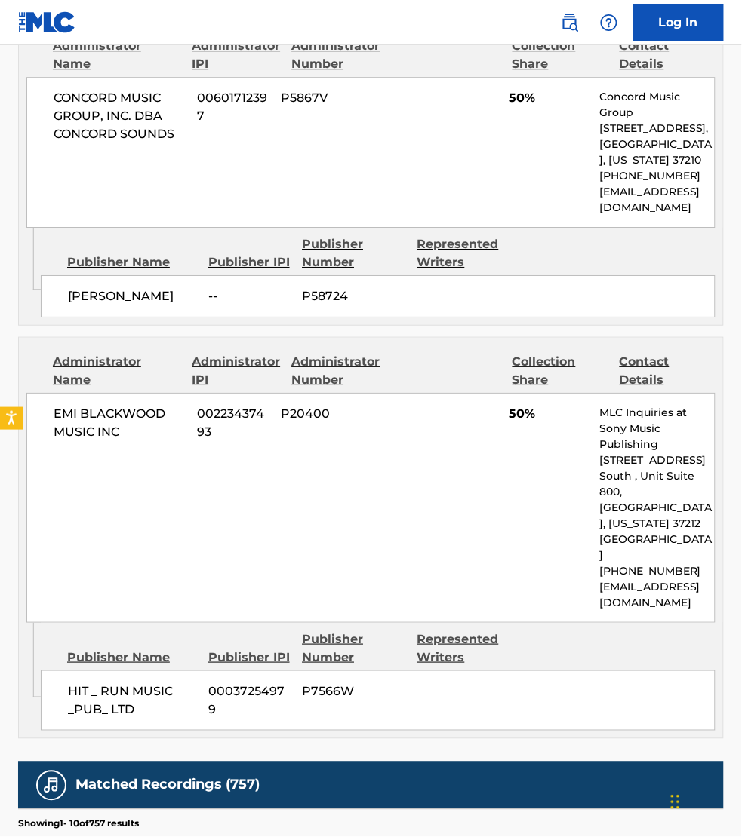
scroll to position [778, 0]
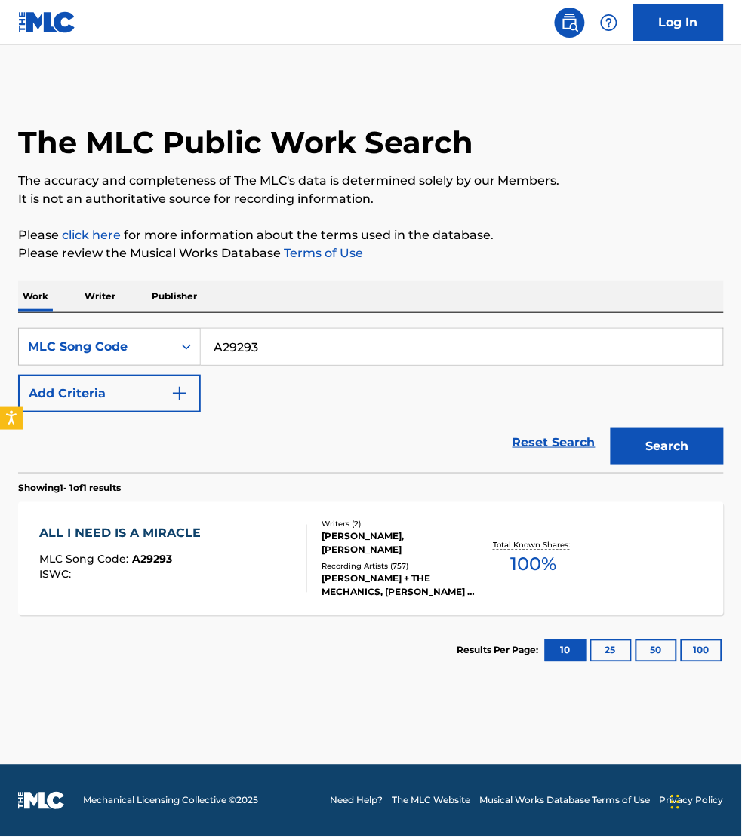
click at [279, 349] on input "A29293" at bounding box center [462, 347] width 522 height 36
paste input "C4867L"
type input "C4867L"
click at [610, 428] on button "Search" at bounding box center [666, 447] width 113 height 38
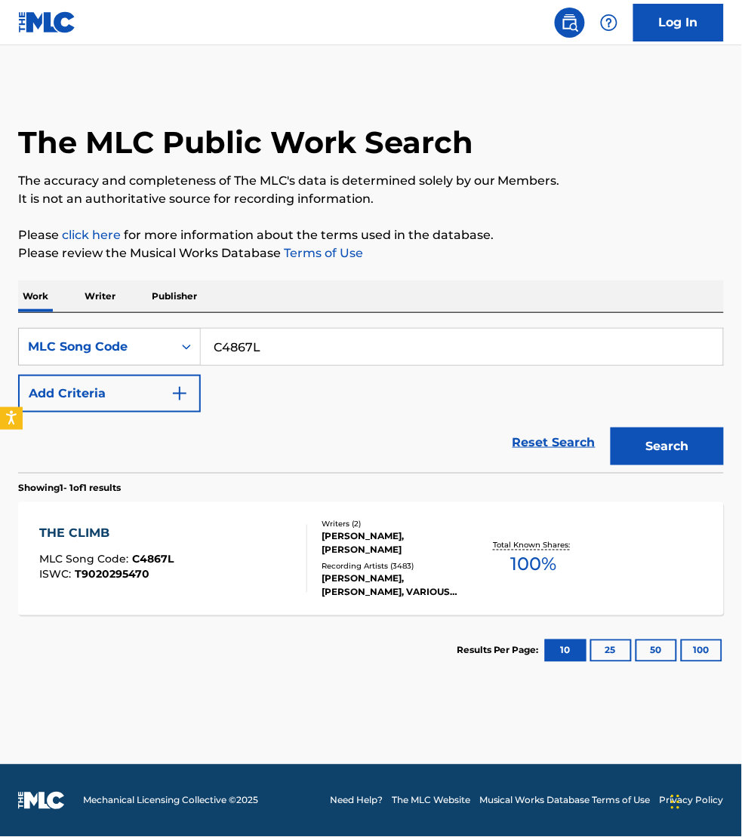
click at [235, 581] on div "THE CLIMB MLC Song Code : C4867L ISWC : T9020295470" at bounding box center [173, 559] width 268 height 68
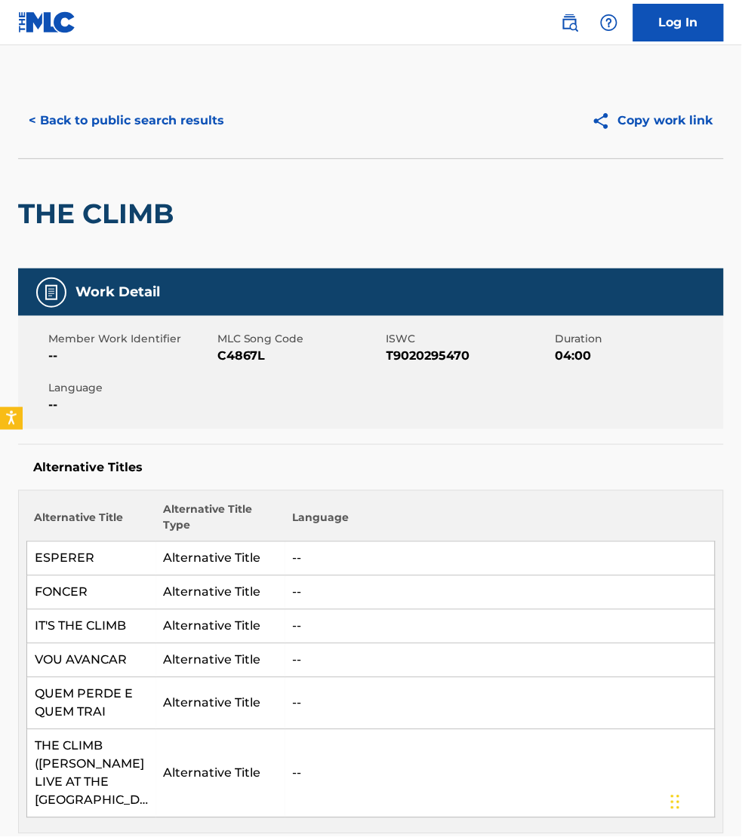
click at [235, 359] on span "C4867L" at bounding box center [299, 356] width 165 height 18
copy span "C4867L"
click at [85, 803] on div "Alternative Title Alternative Title Type Language ESPERER Alternative Title -- …" at bounding box center [370, 662] width 705 height 344
click at [72, 113] on button "< Back to public search results" at bounding box center [126, 121] width 217 height 38
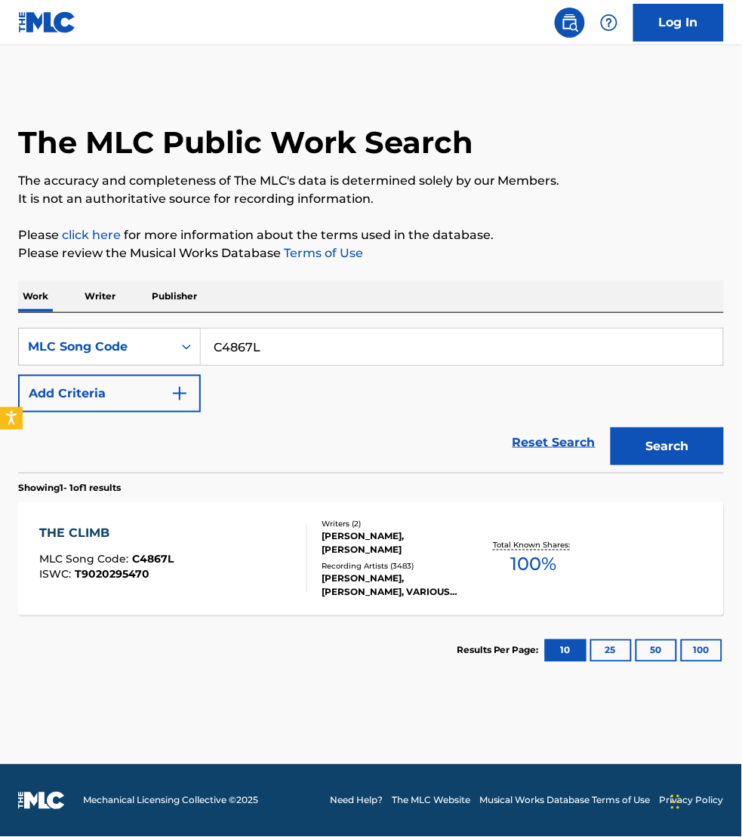
click at [285, 349] on input "C4867L" at bounding box center [462, 347] width 522 height 36
paste input "LR93O0"
type input "LR93O0"
click at [610, 428] on button "Search" at bounding box center [666, 447] width 113 height 38
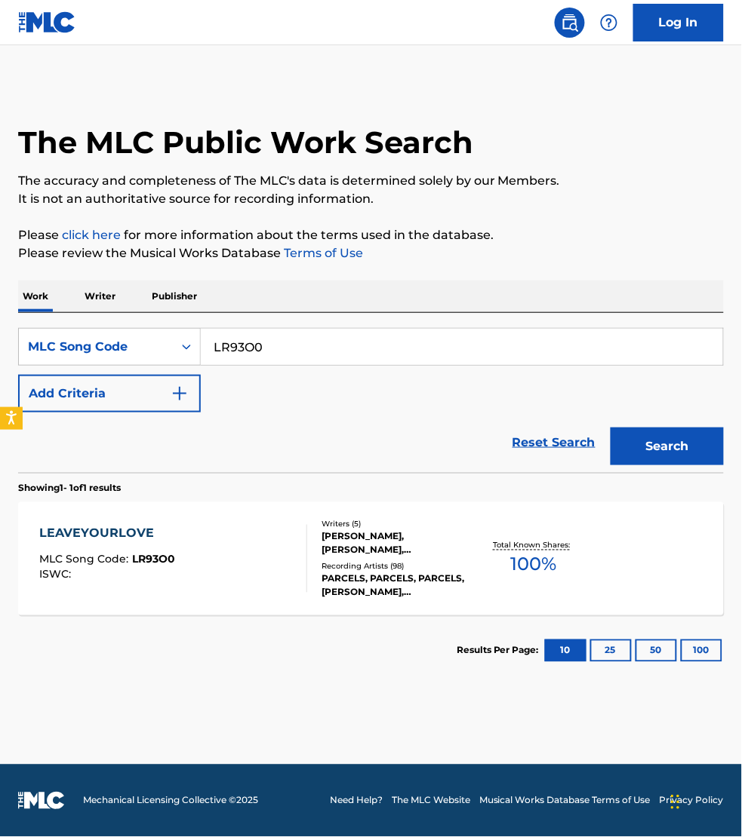
click at [284, 555] on div "LEAVEYOURLOVE MLC Song Code : LR93O0 ISWC :" at bounding box center [173, 559] width 268 height 68
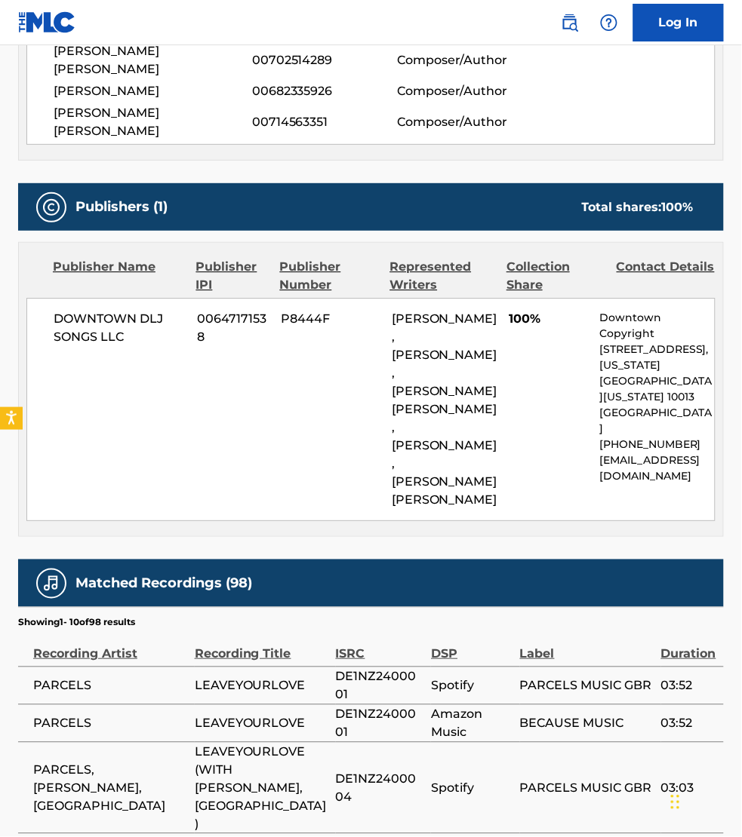
scroll to position [636, 0]
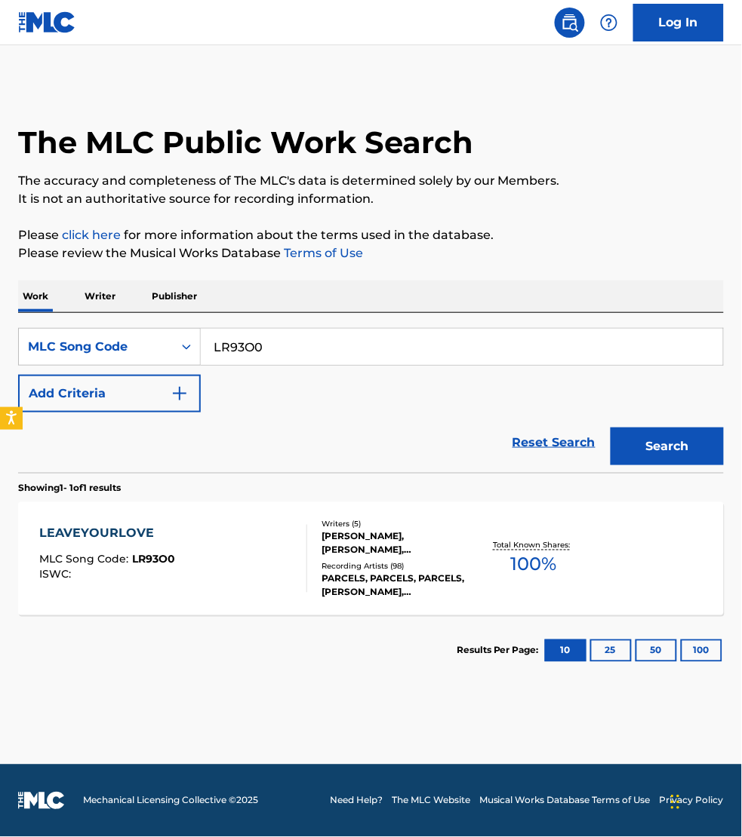
click at [288, 343] on input "LR93O0" at bounding box center [462, 347] width 522 height 36
paste input "H06108"
type input "H06108"
click at [610, 428] on button "Search" at bounding box center [666, 447] width 113 height 38
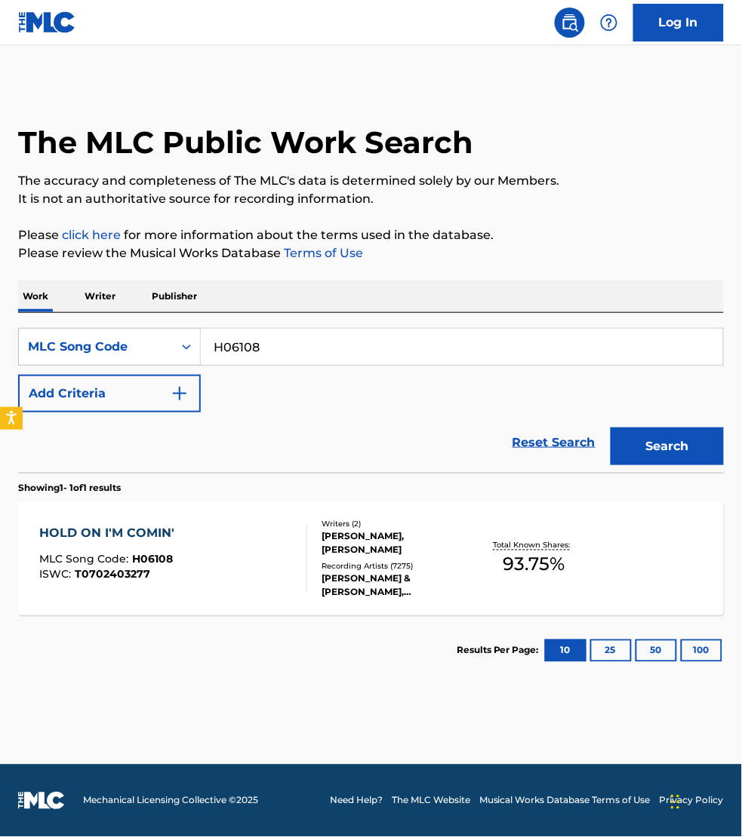
click at [246, 563] on div "HOLD ON I'M COMIN' MLC Song Code : H06108 ISWC : T0702403277" at bounding box center [173, 559] width 268 height 68
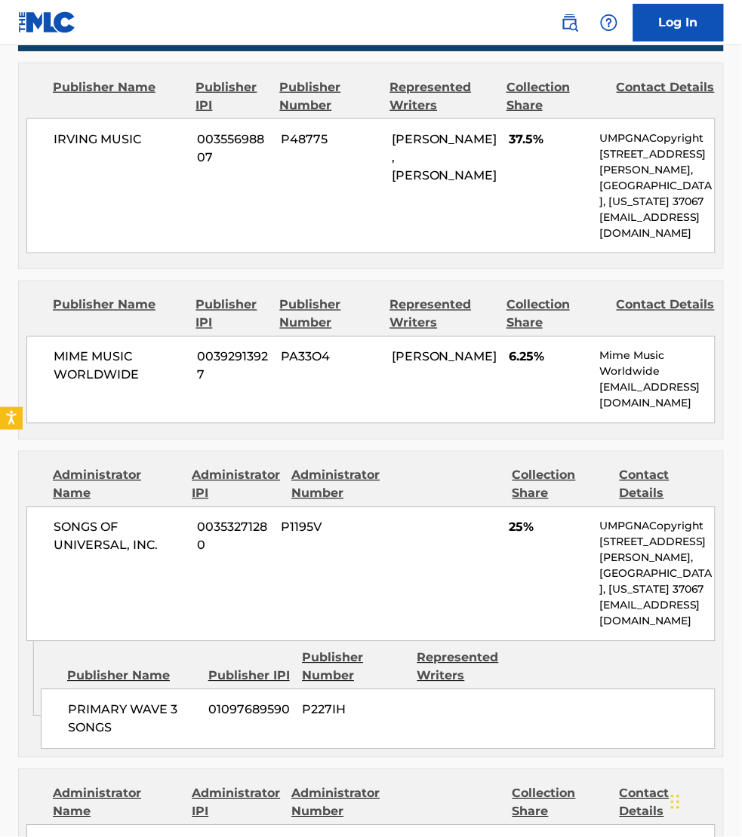
scroll to position [1178, 0]
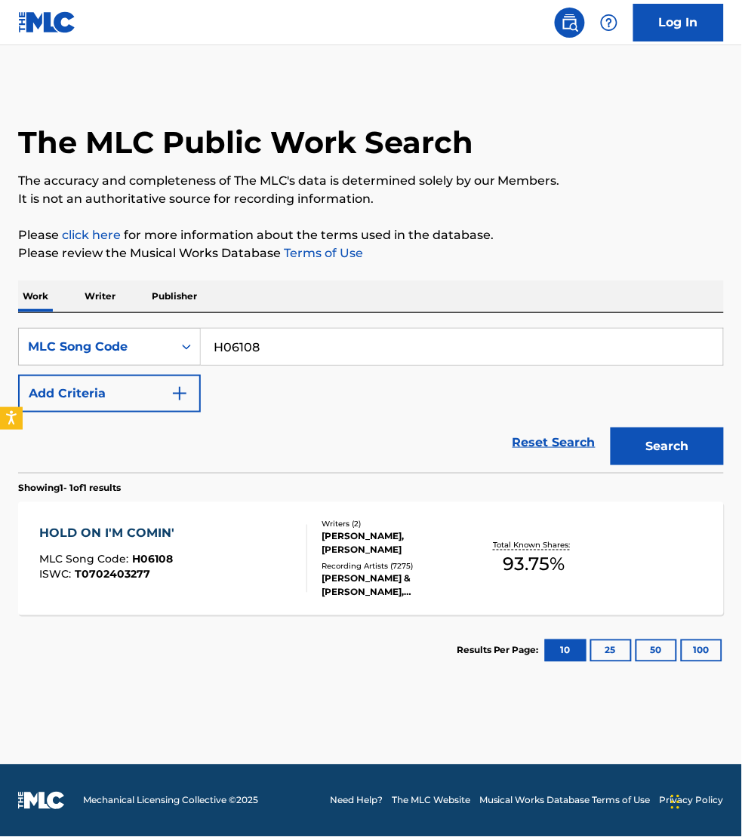
click at [296, 345] on input "H06108" at bounding box center [462, 347] width 522 height 36
paste input "S59FJ1"
click at [610, 428] on button "Search" at bounding box center [666, 447] width 113 height 38
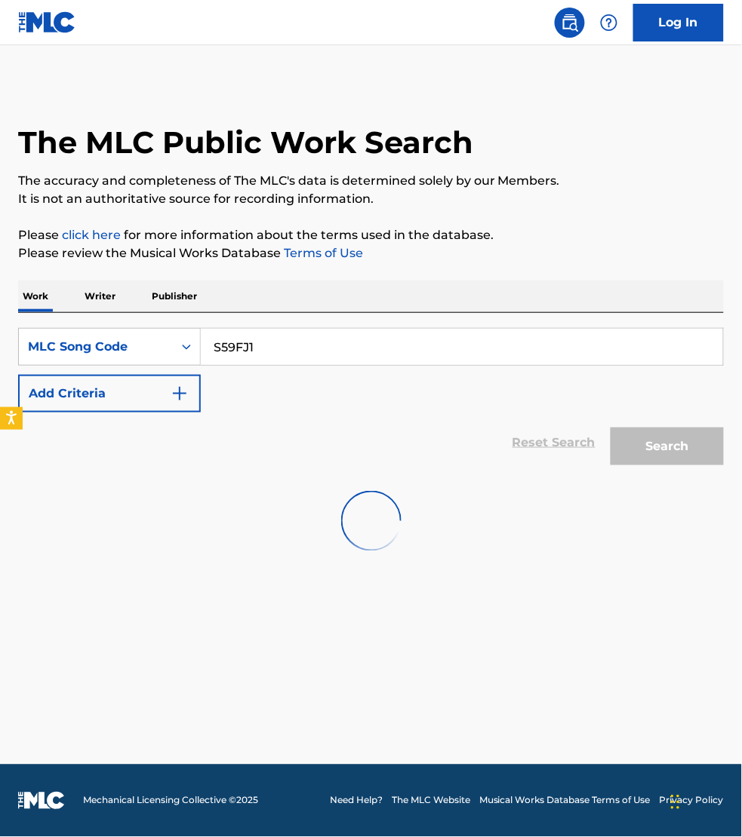
click at [281, 348] on input "S59FJ1" at bounding box center [462, 347] width 522 height 36
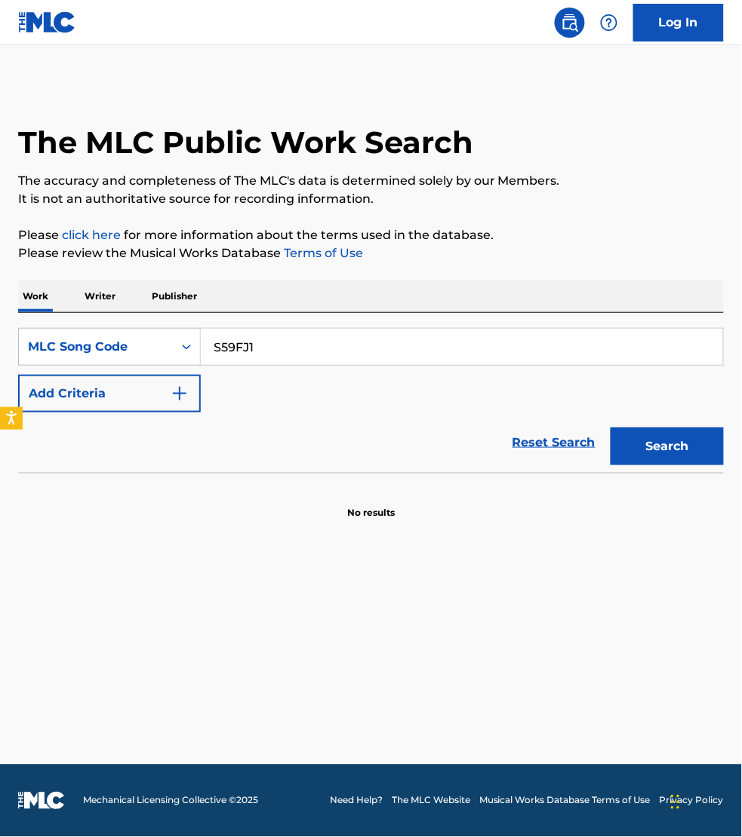
click at [278, 73] on main "The MLC Public Work Search The accuracy and completeness of The MLC's data is d…" at bounding box center [371, 405] width 742 height 720
click at [272, 337] on input "S59FJ1" at bounding box center [462, 347] width 522 height 36
paste input "B1477A"
type input "B1477A"
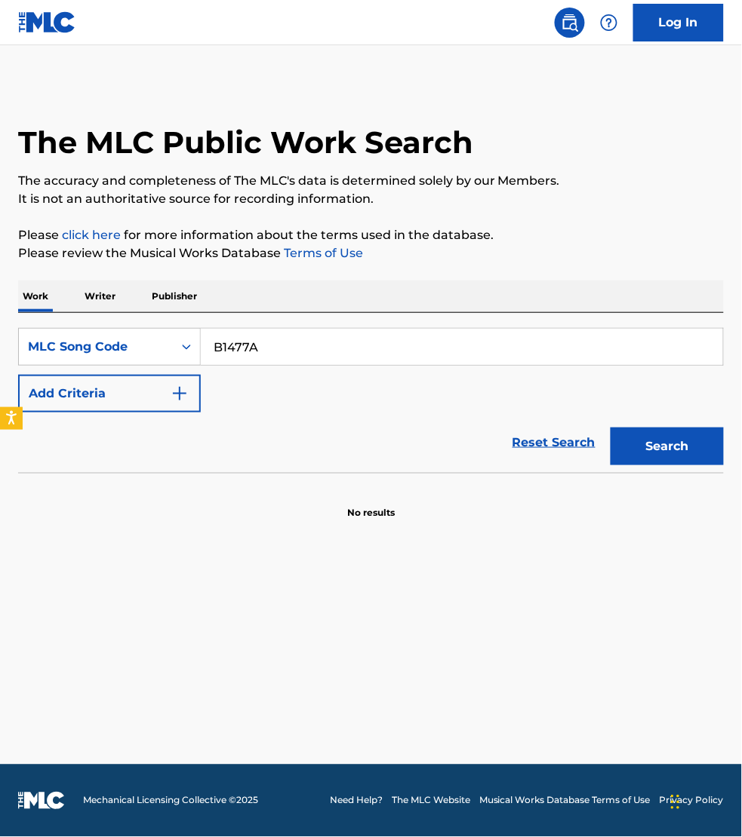
click at [610, 428] on button "Search" at bounding box center [666, 447] width 113 height 38
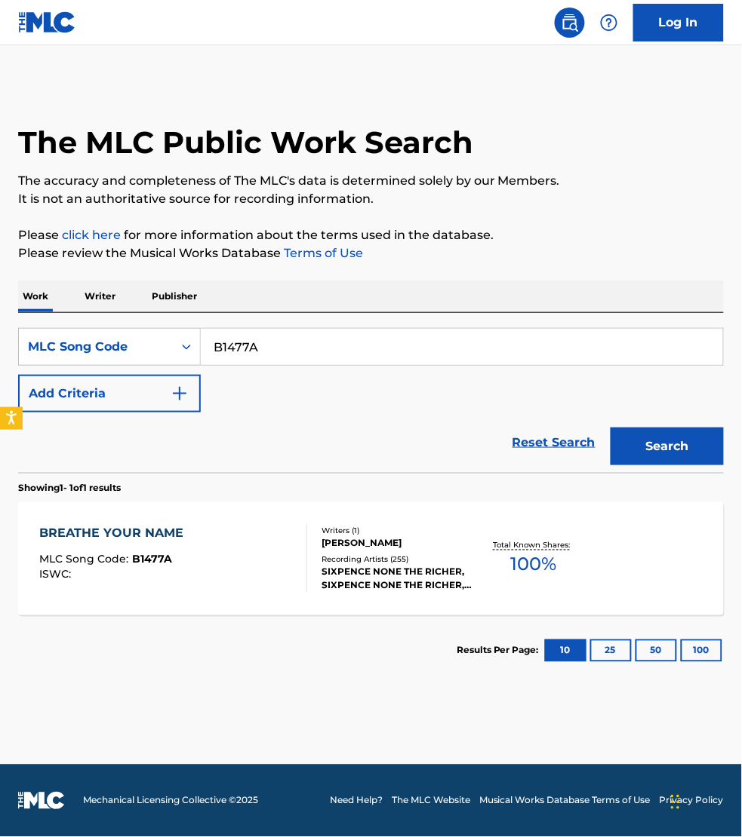
click at [253, 544] on div "BREATHE YOUR NAME MLC Song Code : B1477A ISWC :" at bounding box center [173, 559] width 268 height 68
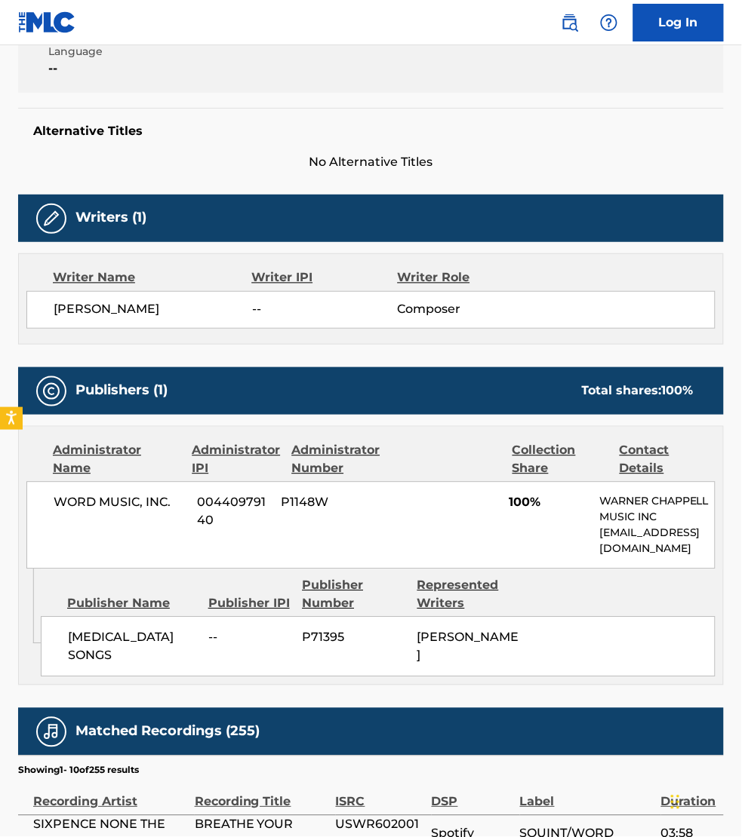
scroll to position [353, 0]
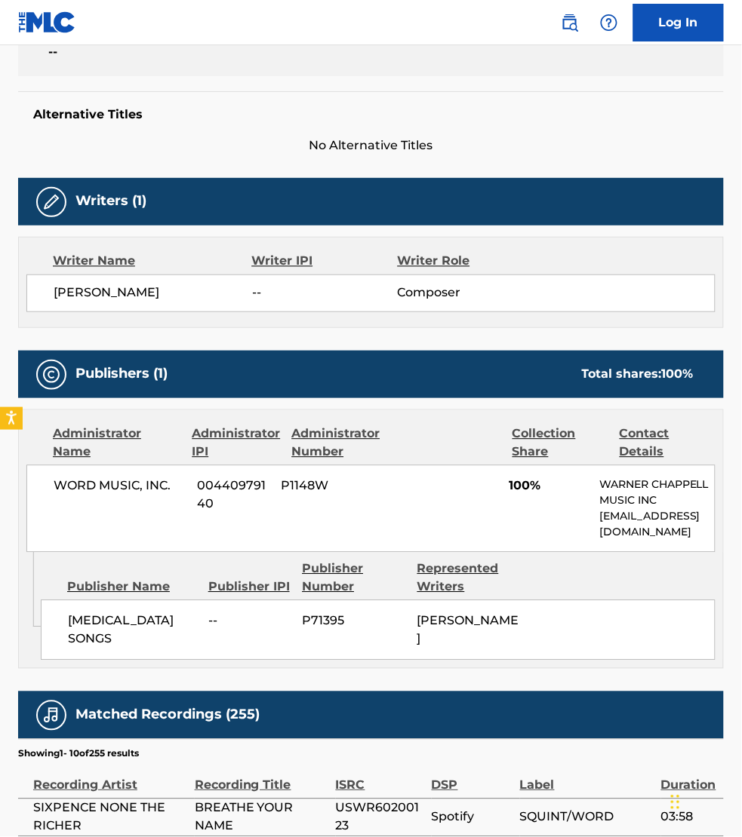
click at [638, 739] on section "Showing 1 - 10 of 255 results" at bounding box center [370, 750] width 705 height 22
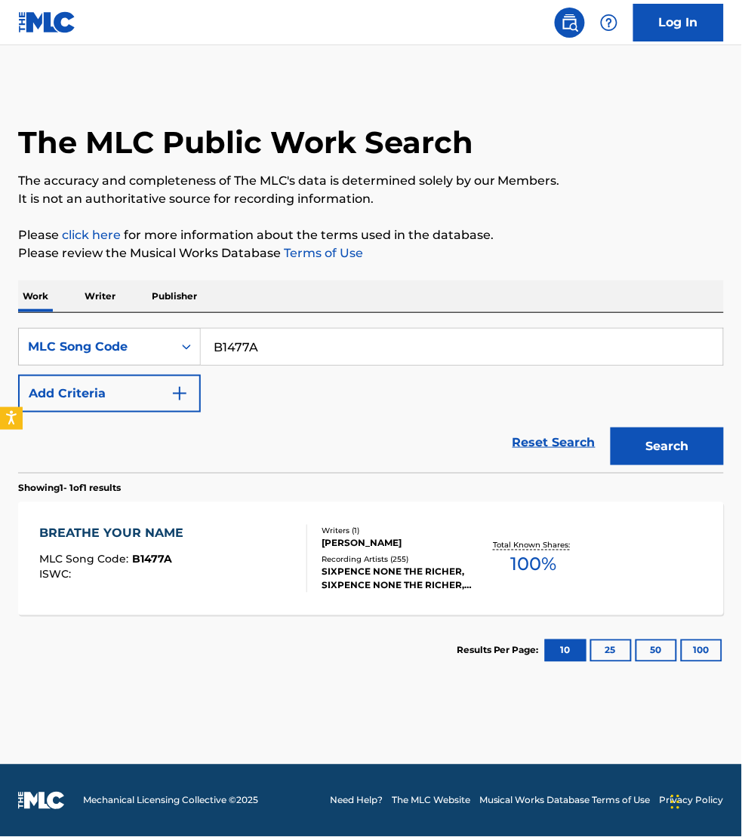
click at [253, 333] on input "B1477A" at bounding box center [462, 347] width 522 height 36
paste input "N95M9Y"
click at [610, 428] on button "Search" at bounding box center [666, 447] width 113 height 38
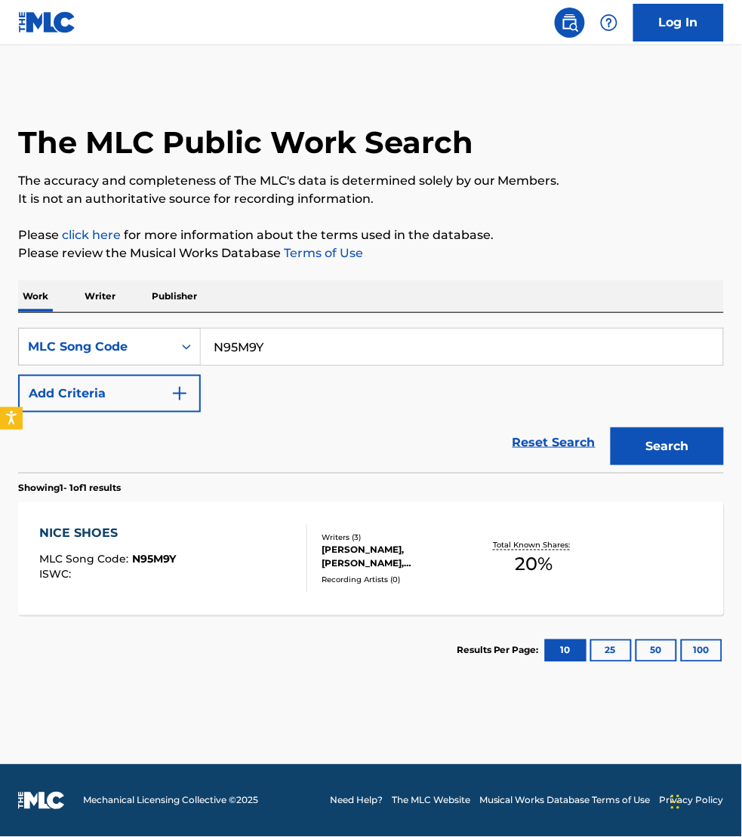
click at [613, 743] on main "The MLC Public Work Search The accuracy and completeness of The MLC's data is d…" at bounding box center [371, 405] width 742 height 720
click at [311, 355] on input "N95M9Y" at bounding box center [462, 347] width 522 height 36
paste input "C7286Z"
type input "C7286Z"
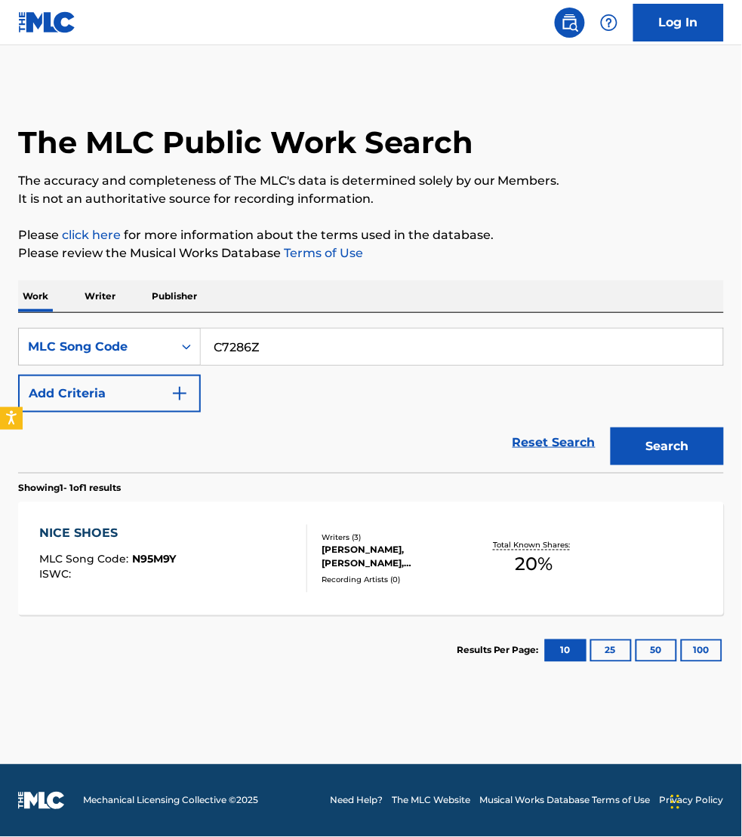
click at [610, 428] on button "Search" at bounding box center [666, 447] width 113 height 38
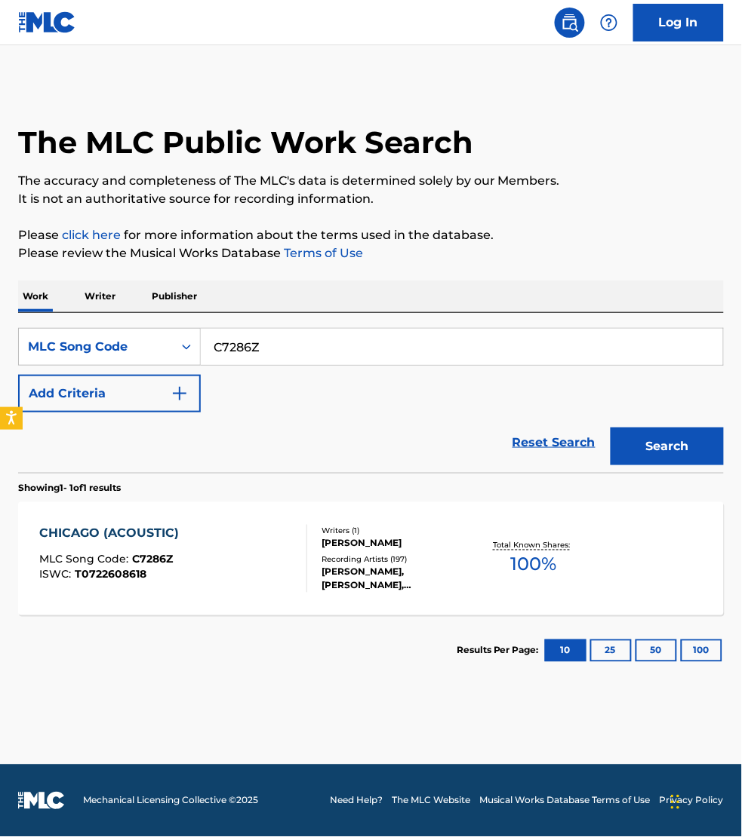
click at [256, 549] on div "CHICAGO (ACOUSTIC) MLC Song Code : C7286Z ISWC : T0722608618" at bounding box center [173, 559] width 268 height 68
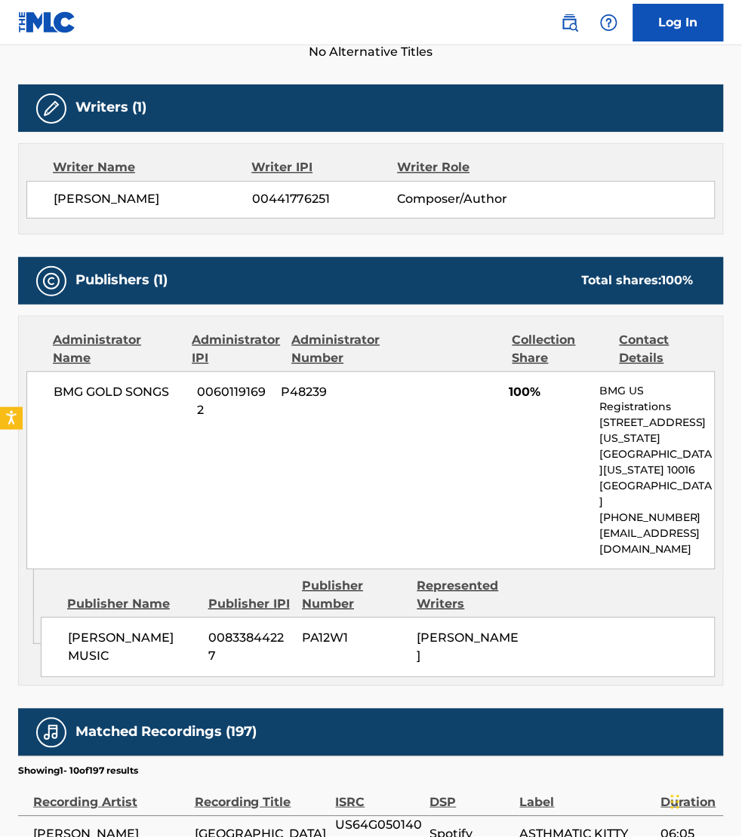
scroll to position [447, 0]
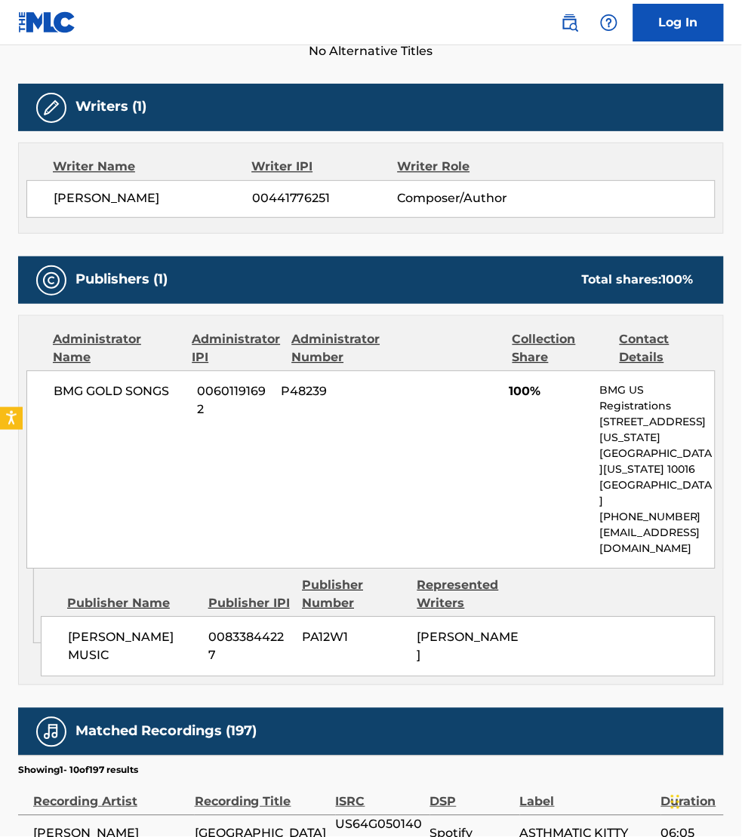
click at [609, 778] on div "Label" at bounding box center [587, 795] width 134 height 34
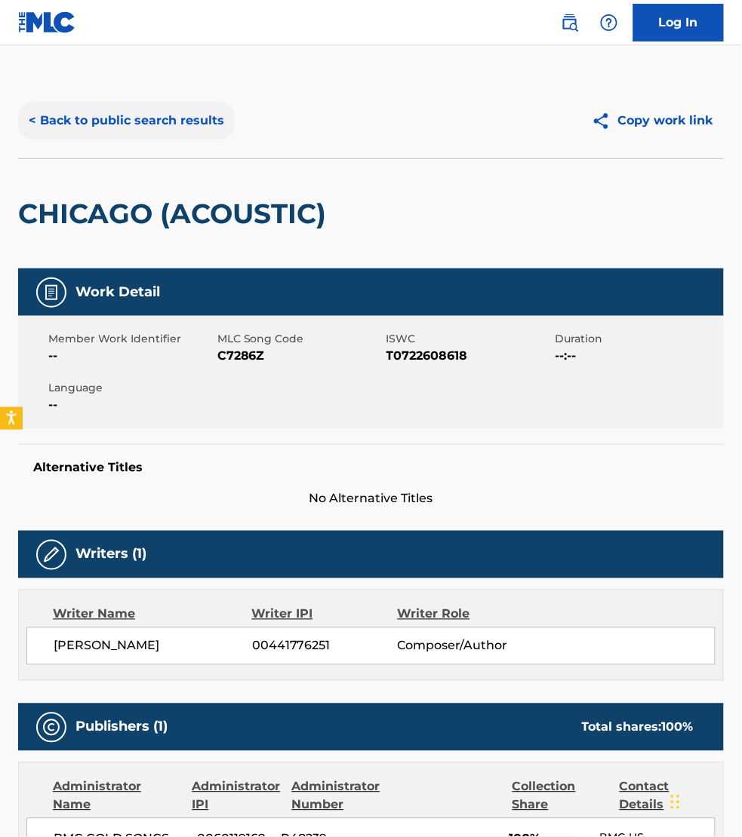
click at [72, 121] on button "< Back to public search results" at bounding box center [126, 121] width 217 height 38
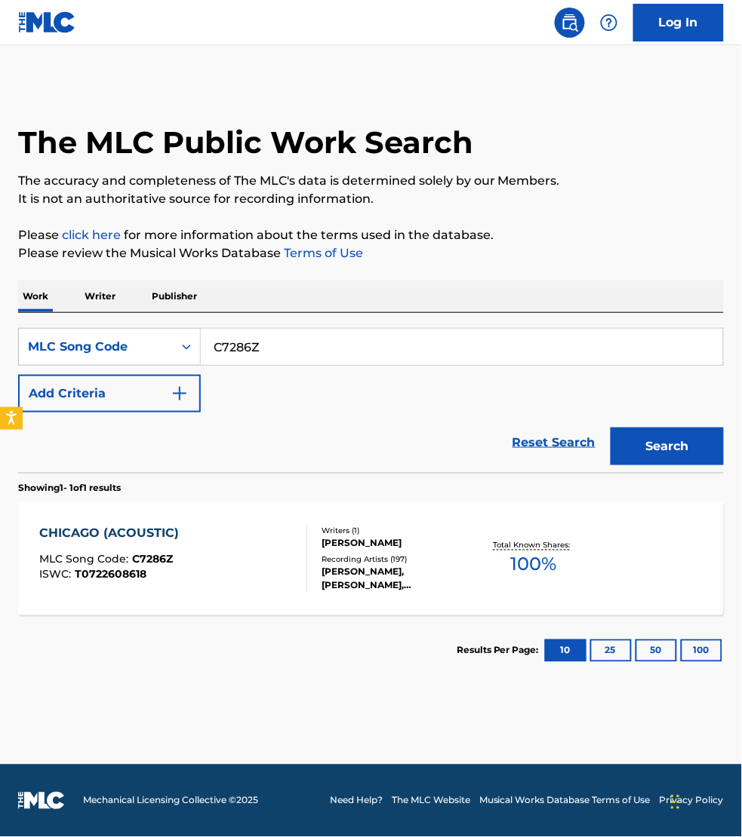
click at [262, 351] on input "C7286Z" at bounding box center [462, 347] width 522 height 36
paste input "OV9EAQ"
type input "OV9EAQ"
click at [610, 428] on button "Search" at bounding box center [666, 447] width 113 height 38
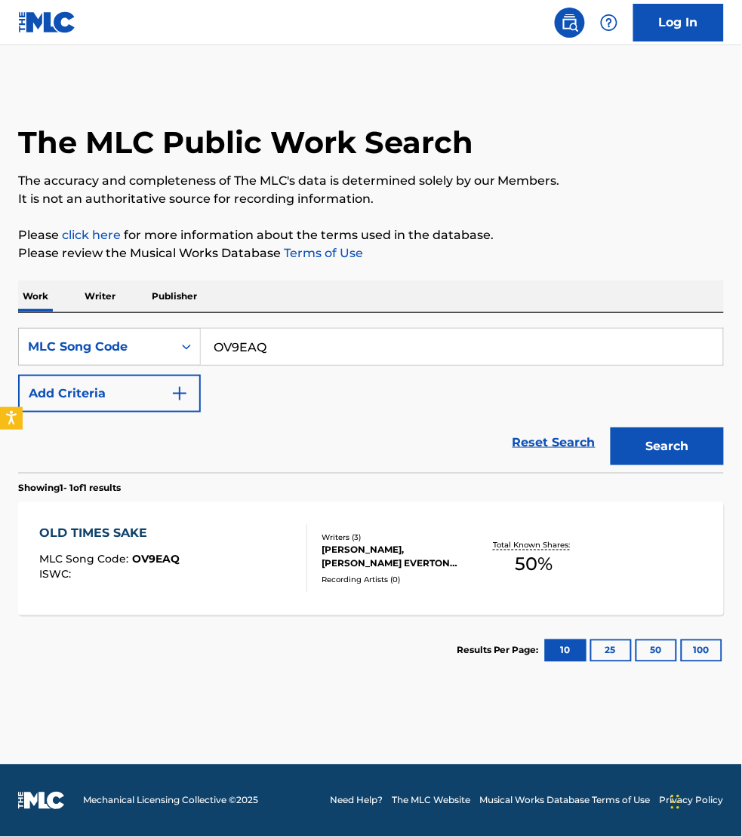
click at [241, 557] on div "OLD TIMES SAKE MLC Song Code : OV9EAQ ISWC :" at bounding box center [173, 559] width 268 height 68
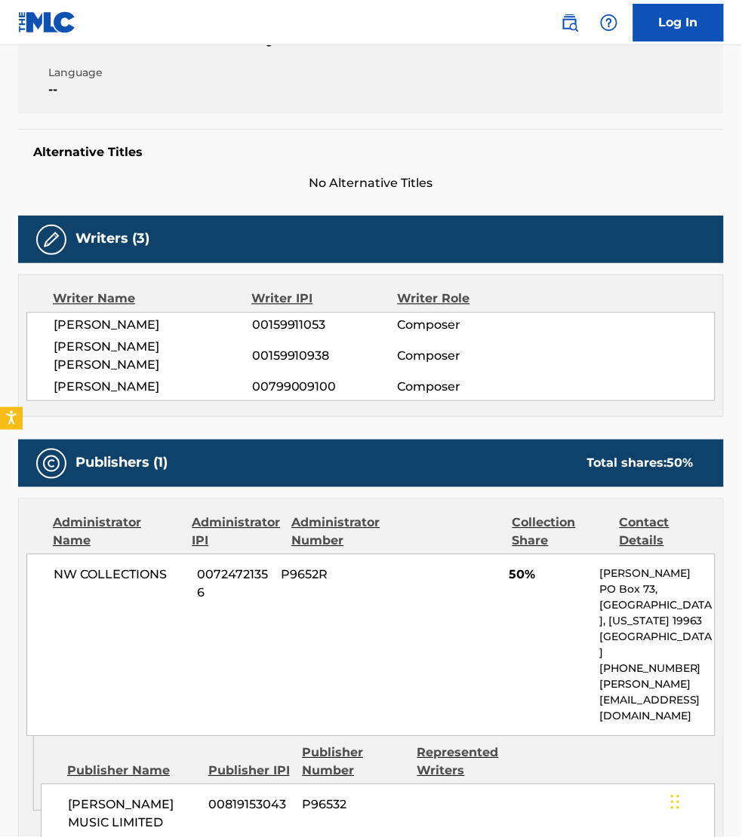
scroll to position [308, 0]
